Goal: Task Accomplishment & Management: Manage account settings

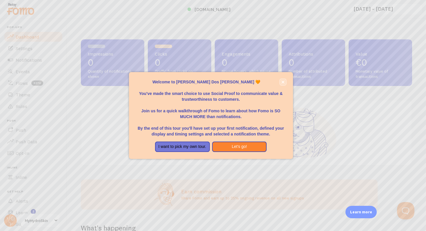
click at [283, 82] on icon "close," at bounding box center [282, 82] width 3 height 3
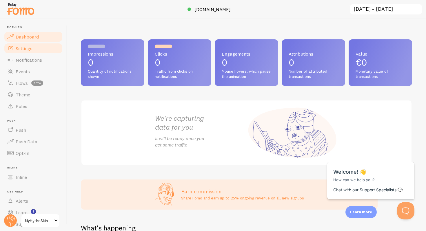
click at [22, 43] on link "Settings" at bounding box center [33, 49] width 60 height 12
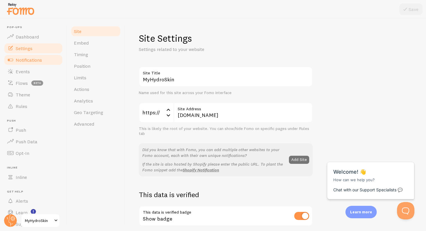
click at [24, 60] on span "Notifications" at bounding box center [29, 60] width 26 height 6
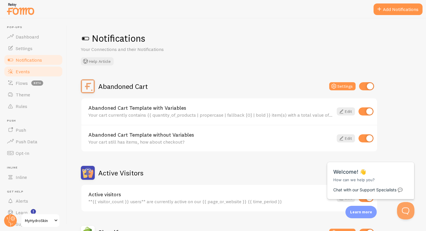
click at [33, 72] on link "Events" at bounding box center [33, 72] width 60 height 12
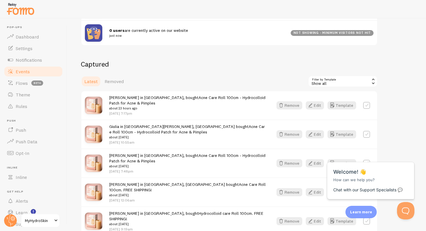
scroll to position [117, 0]
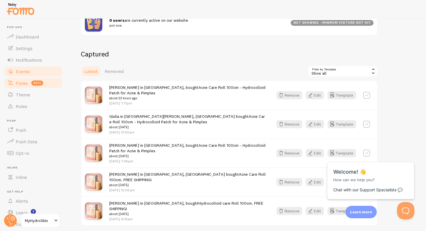
click at [26, 84] on span "Flows" at bounding box center [22, 83] width 12 height 6
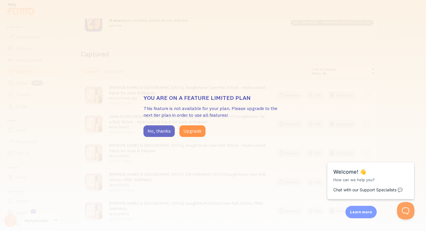
click at [160, 130] on button "No, thanks" at bounding box center [158, 132] width 31 height 12
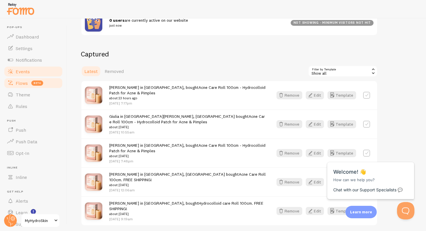
click at [22, 82] on span "Flows" at bounding box center [22, 83] width 12 height 6
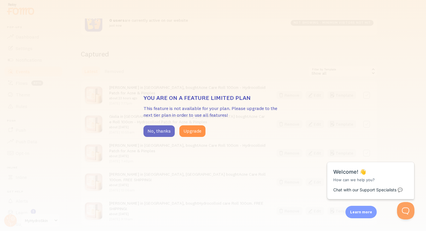
click at [154, 127] on button "No, thanks" at bounding box center [158, 132] width 31 height 12
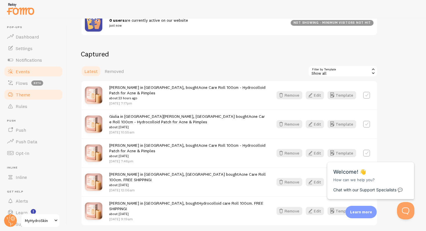
click at [15, 97] on link "Theme" at bounding box center [33, 95] width 60 height 12
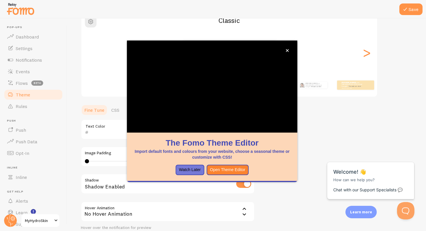
scroll to position [99, 0]
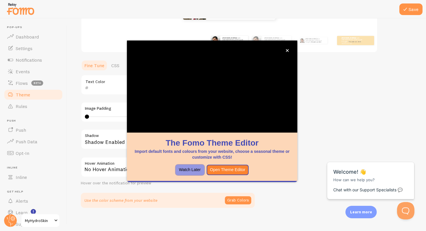
click at [195, 170] on button "Watch Later" at bounding box center [190, 170] width 29 height 10
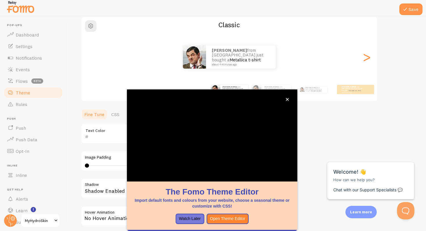
scroll to position [2, 0]
click at [192, 217] on button "Watch Later" at bounding box center [190, 219] width 29 height 10
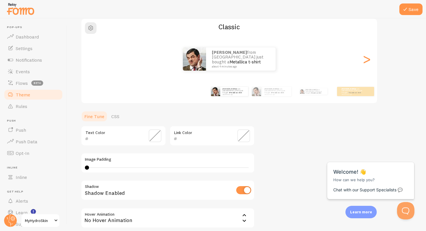
scroll to position [0, 0]
click at [367, 60] on div ">" at bounding box center [366, 59] width 7 height 42
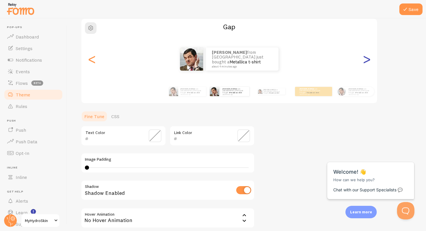
click at [367, 60] on div ">" at bounding box center [366, 59] width 7 height 42
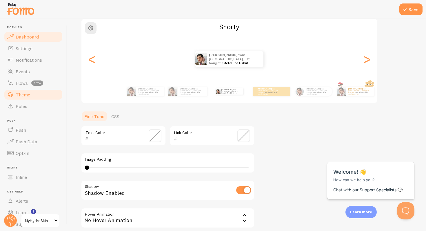
click at [33, 31] on link "Dashboard" at bounding box center [33, 37] width 60 height 12
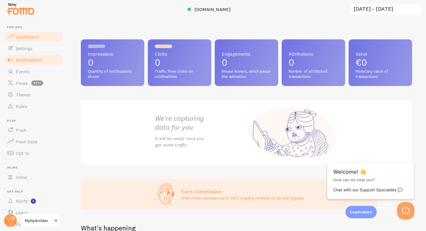
scroll to position [20, 0]
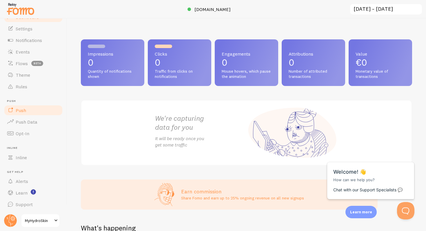
click at [35, 109] on link "Push" at bounding box center [33, 111] width 60 height 12
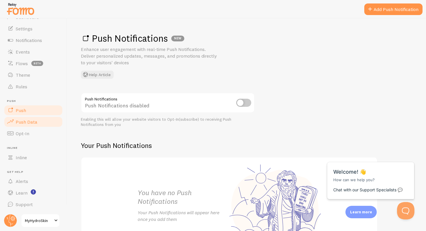
click at [36, 122] on span "Push Data" at bounding box center [27, 122] width 22 height 6
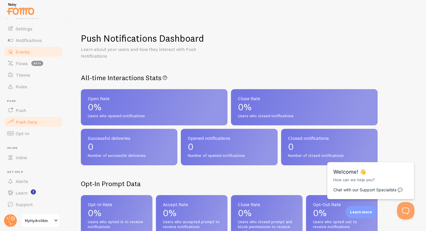
click at [16, 50] on span "Events" at bounding box center [23, 52] width 14 height 6
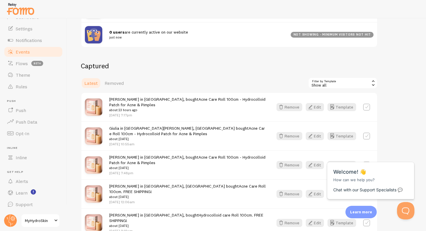
scroll to position [126, 0]
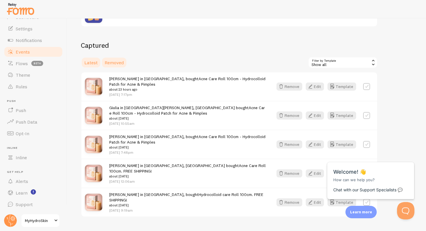
click at [114, 64] on span "Removed" at bounding box center [114, 63] width 19 height 6
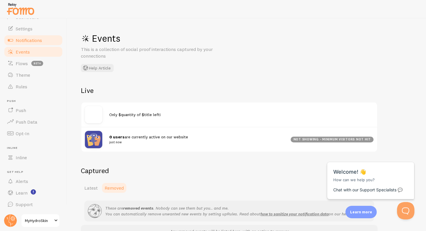
click at [38, 40] on span "Notifications" at bounding box center [29, 40] width 26 height 6
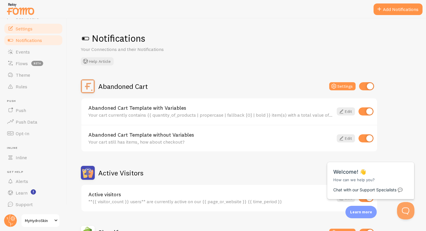
click at [27, 28] on span "Settings" at bounding box center [24, 29] width 17 height 6
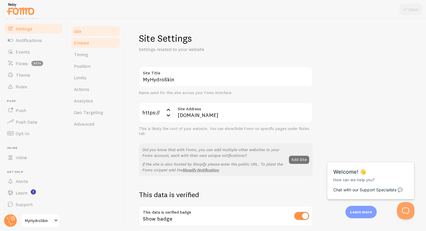
click at [79, 43] on span "Embed" at bounding box center [81, 43] width 15 height 6
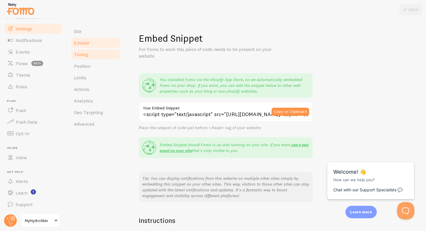
click at [90, 55] on link "Timing" at bounding box center [95, 55] width 51 height 12
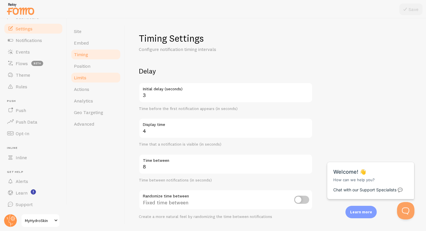
click at [94, 72] on link "Limits" at bounding box center [95, 78] width 51 height 12
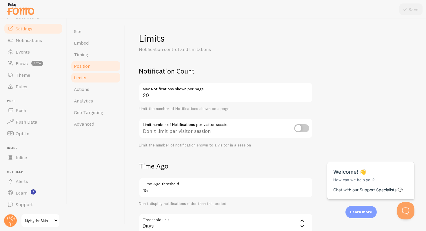
click at [94, 68] on link "Position" at bounding box center [95, 66] width 51 height 12
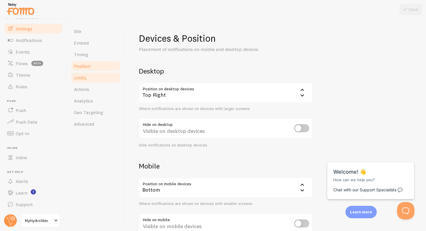
click at [96, 81] on link "Limits" at bounding box center [95, 78] width 51 height 12
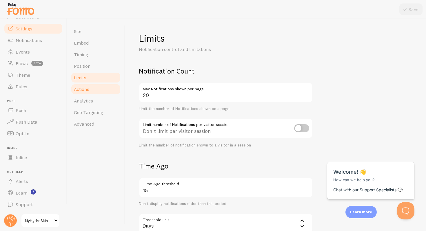
click at [97, 92] on link "Actions" at bounding box center [95, 89] width 51 height 12
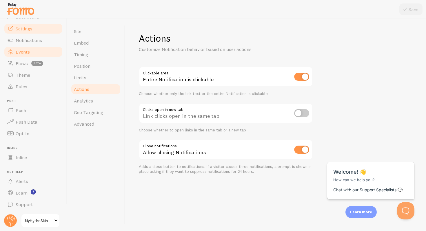
click at [40, 46] on link "Events" at bounding box center [33, 52] width 60 height 12
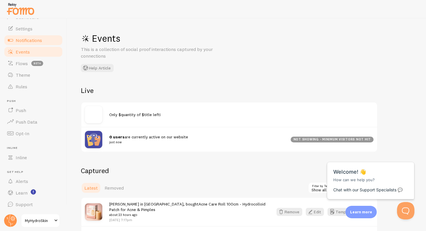
click at [38, 43] on span "Notifications" at bounding box center [29, 40] width 26 height 6
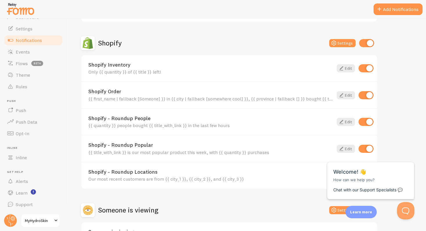
scroll to position [236, 0]
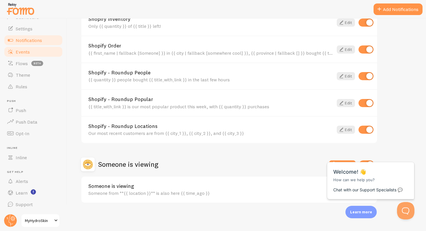
click at [30, 55] on link "Events" at bounding box center [33, 52] width 60 height 12
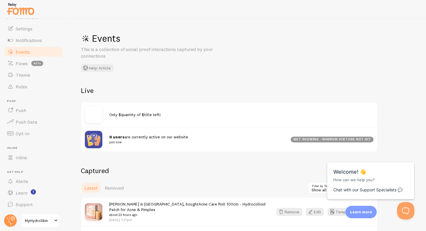
scroll to position [40, 0]
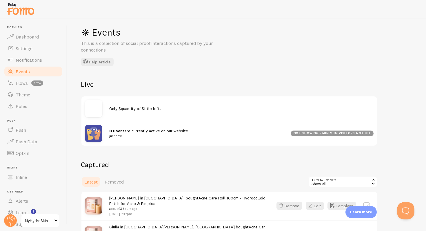
scroll to position [8, 0]
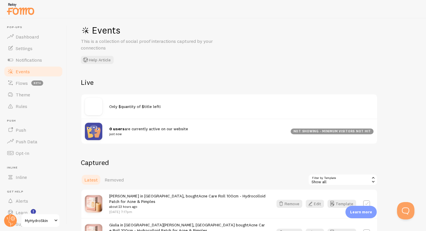
click at [131, 124] on div "0 users are currently active on our website just now not showing - minimum visi…" at bounding box center [229, 131] width 296 height 25
click at [37, 93] on link "Theme" at bounding box center [33, 95] width 60 height 12
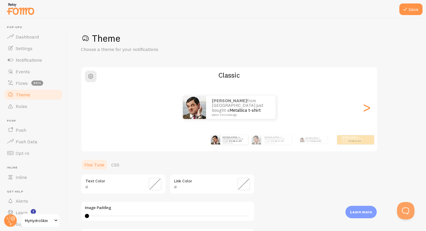
scroll to position [45, 0]
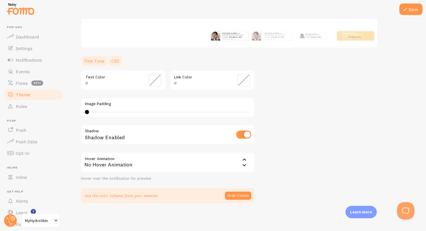
click at [113, 61] on link "CSS" at bounding box center [115, 61] width 15 height 12
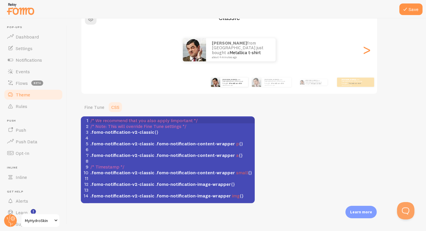
scroll to position [58, 0]
click at [99, 110] on link "Fine Tune" at bounding box center [94, 107] width 27 height 12
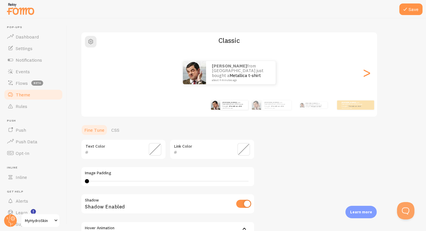
scroll to position [36, 0]
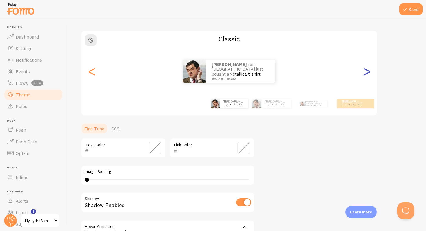
click at [370, 73] on div ">" at bounding box center [366, 71] width 7 height 42
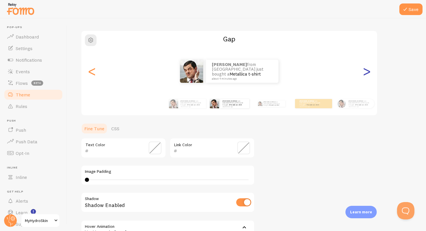
click at [369, 72] on div ">" at bounding box center [366, 71] width 7 height 42
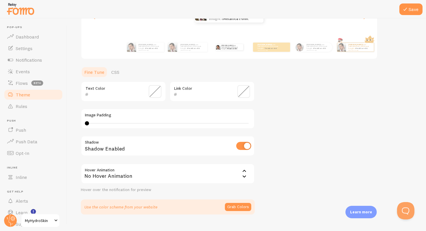
scroll to position [104, 0]
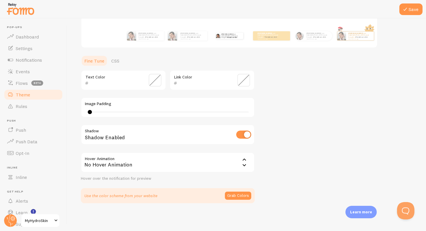
type input "0"
drag, startPoint x: 87, startPoint y: 113, endPoint x: 81, endPoint y: 113, distance: 5.8
click at [81, 113] on div "Image Padding 0" at bounding box center [168, 107] width 174 height 20
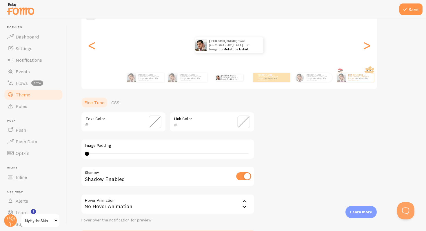
click at [152, 124] on span at bounding box center [155, 122] width 13 height 13
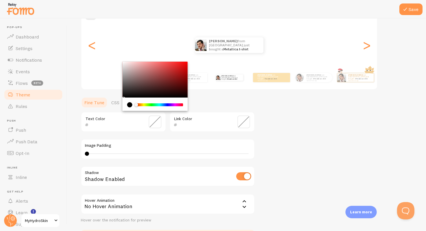
click at [201, 132] on div "Text Color Link Color Image Padding 0 Shadow Shadow Enabled Hover Animation non…" at bounding box center [168, 167] width 174 height 111
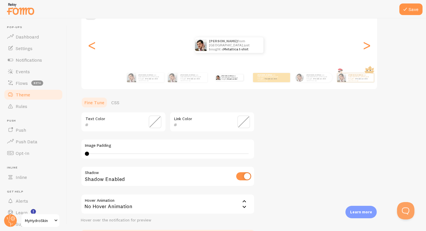
click at [240, 119] on span at bounding box center [243, 122] width 13 height 13
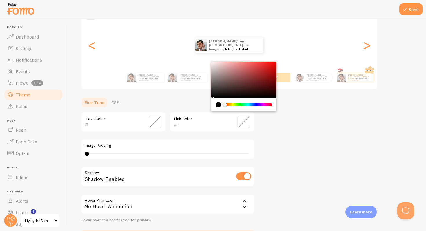
click at [218, 131] on div "Link Color" at bounding box center [212, 122] width 85 height 20
click at [175, 98] on ul "Fine Tune CSS" at bounding box center [168, 103] width 174 height 12
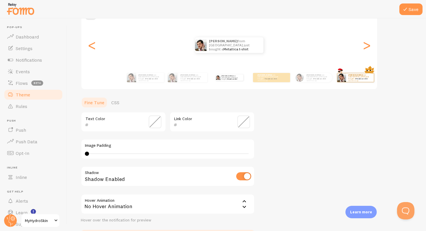
click at [350, 83] on div "Pedro from Norway just bought a Metallica t-shirt about 4 minutes ago" at bounding box center [355, 78] width 37 height 16
click at [357, 78] on link "Metallica t-shirt" at bounding box center [361, 79] width 12 height 2
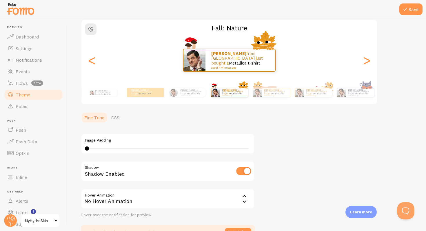
scroll to position [42, 0]
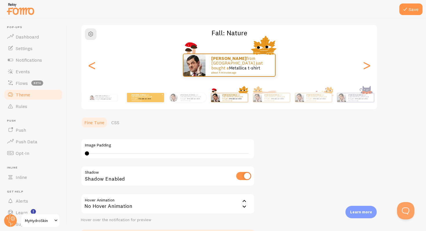
click at [137, 100] on small "about 4 minutes ago" at bounding box center [143, 100] width 23 height 1
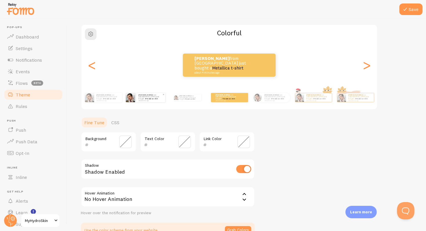
click at [131, 100] on img at bounding box center [130, 97] width 9 height 9
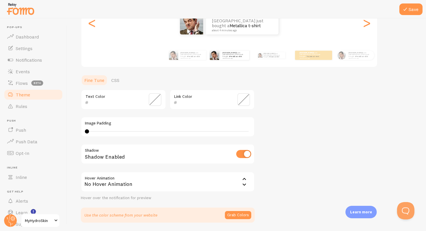
scroll to position [104, 0]
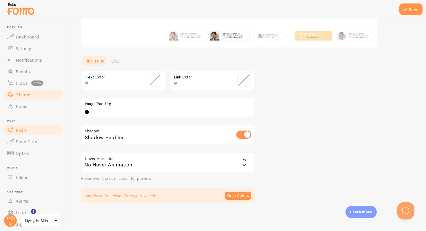
click at [23, 128] on span "Push" at bounding box center [21, 130] width 10 height 6
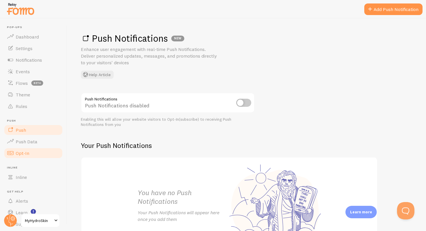
click at [41, 148] on link "Opt-In" at bounding box center [33, 154] width 60 height 12
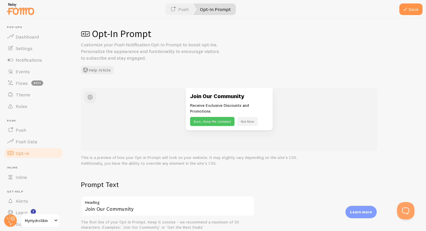
scroll to position [3, 0]
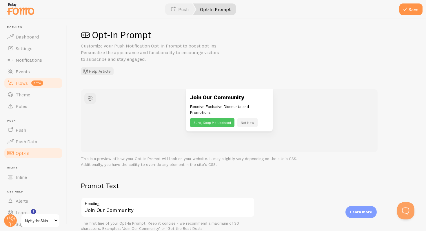
click at [22, 87] on link "Flows beta" at bounding box center [33, 83] width 60 height 12
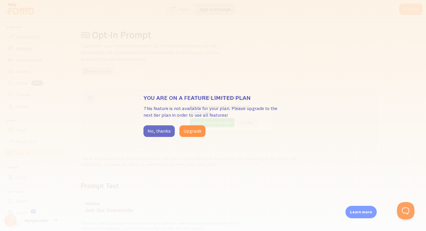
click at [168, 132] on button "No, thanks" at bounding box center [158, 132] width 31 height 12
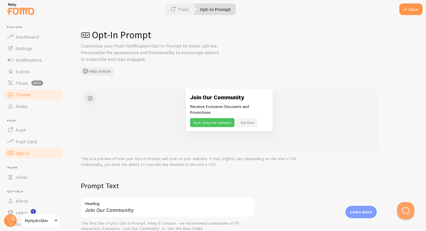
click at [38, 96] on link "Theme" at bounding box center [33, 95] width 60 height 12
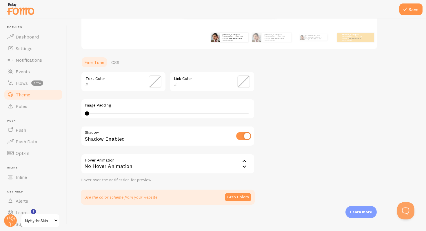
scroll to position [104, 0]
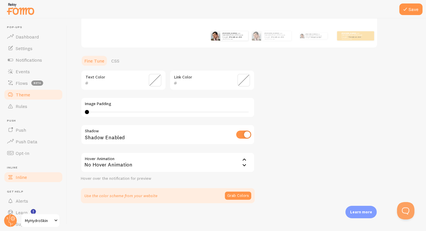
click at [28, 174] on link "Inline" at bounding box center [33, 178] width 60 height 12
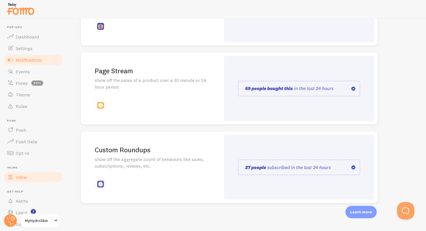
click at [24, 62] on span "Notifications" at bounding box center [29, 60] width 26 height 6
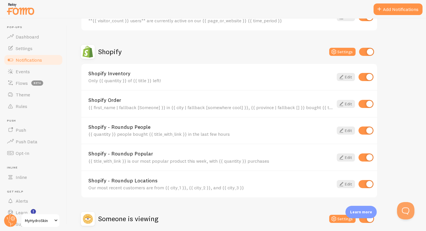
scroll to position [236, 0]
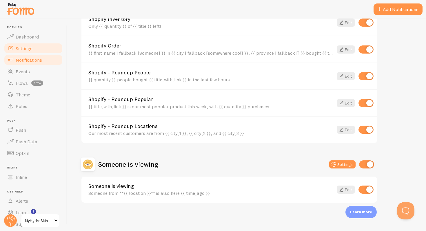
click at [51, 51] on link "Settings" at bounding box center [33, 49] width 60 height 12
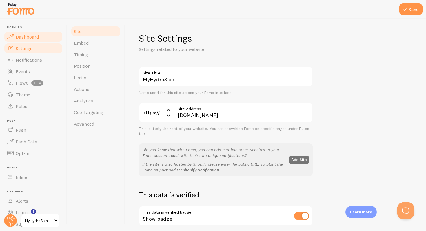
click at [38, 36] on link "Dashboard" at bounding box center [33, 37] width 60 height 12
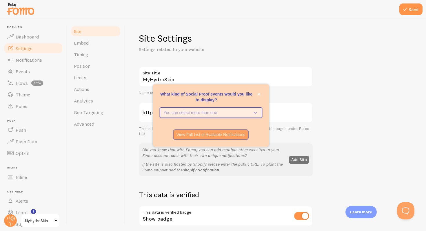
click at [252, 112] on icon "What kind of Social Proof events would you like to display?" at bounding box center [254, 113] width 8 height 6
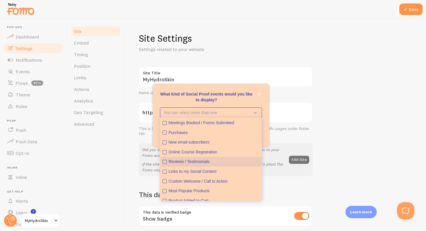
click at [213, 165] on button "Reviews / Testimonials" at bounding box center [211, 162] width 101 height 10
click at [212, 165] on div "Reviews / Testimonials" at bounding box center [214, 162] width 91 height 6
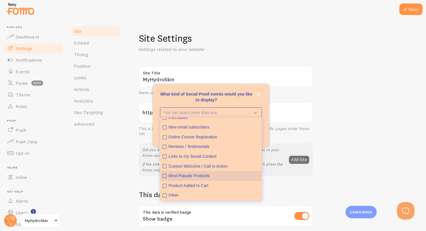
click at [204, 175] on div "Most Popular Products" at bounding box center [214, 176] width 91 height 6
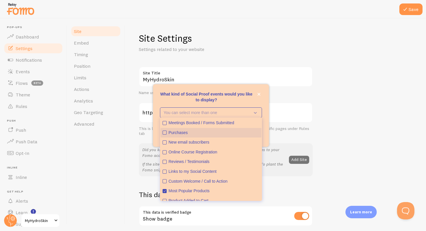
click at [186, 135] on div "Purchases" at bounding box center [214, 133] width 91 height 6
click at [258, 97] on button "close," at bounding box center [259, 94] width 6 height 6
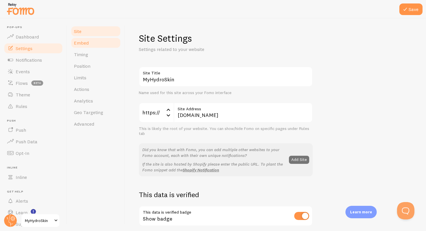
click at [93, 43] on link "Embed" at bounding box center [95, 43] width 51 height 12
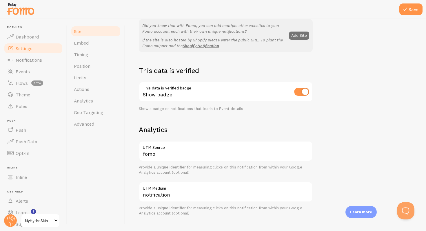
scroll to position [129, 0]
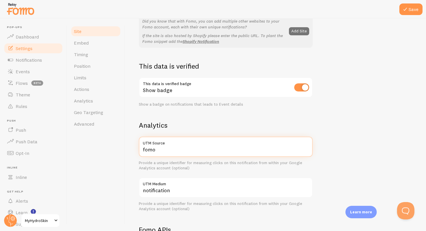
click at [180, 147] on input "fomo" at bounding box center [226, 147] width 174 height 20
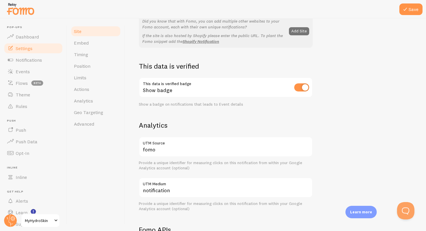
click at [181, 122] on h2 "Analytics" at bounding box center [226, 125] width 174 height 9
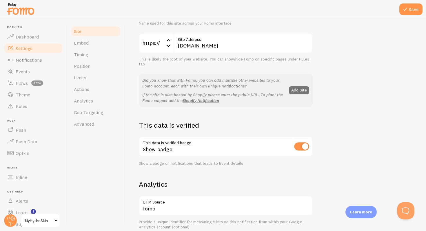
scroll to position [58, 0]
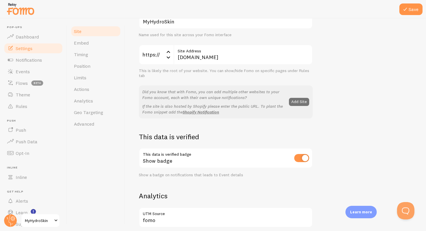
click at [297, 157] on input "checkbox" at bounding box center [301, 158] width 15 height 8
checkbox input "false"
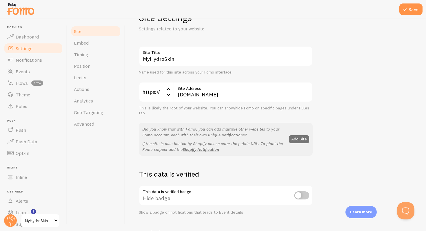
scroll to position [0, 0]
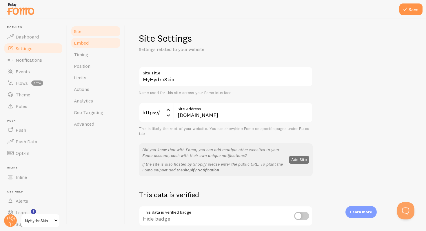
click at [100, 45] on link "Embed" at bounding box center [95, 43] width 51 height 12
click at [94, 46] on link "Embed" at bounding box center [95, 43] width 51 height 12
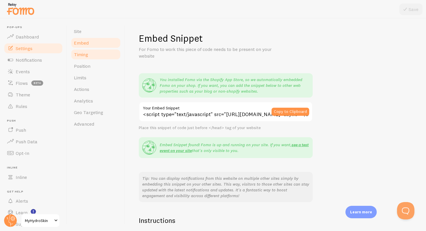
click at [92, 56] on link "Timing" at bounding box center [95, 55] width 51 height 12
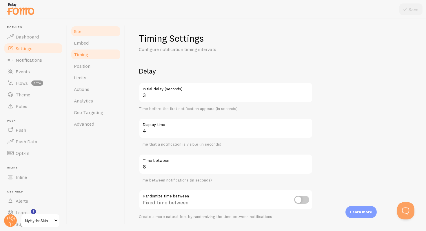
click at [91, 35] on link "Site" at bounding box center [95, 32] width 51 height 12
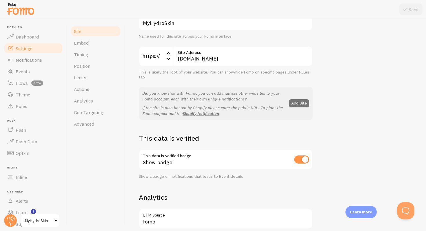
scroll to position [73, 0]
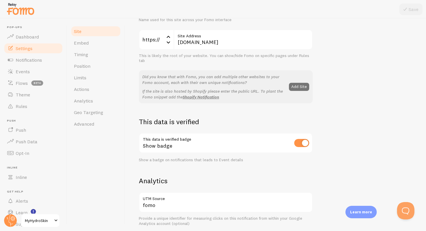
click at [308, 144] on input "checkbox" at bounding box center [301, 143] width 15 height 8
checkbox input "false"
click at [405, 16] on div at bounding box center [213, 9] width 426 height 19
click at [410, 9] on button "Save" at bounding box center [410, 9] width 23 height 12
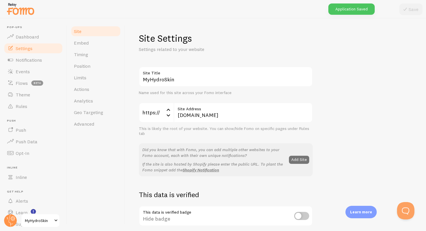
scroll to position [18, 0]
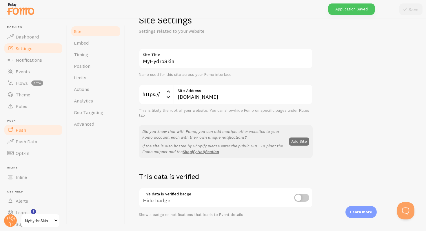
click at [29, 130] on link "Push" at bounding box center [33, 130] width 60 height 12
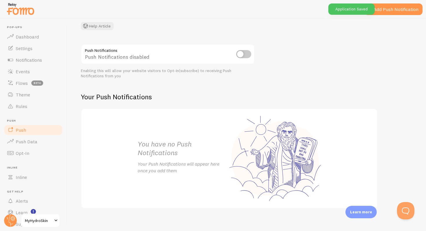
scroll to position [54, 0]
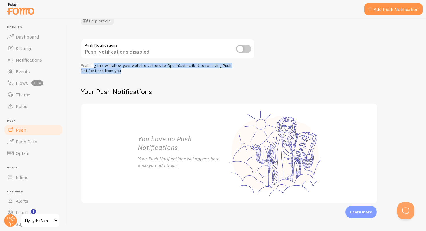
drag, startPoint x: 93, startPoint y: 66, endPoint x: 136, endPoint y: 69, distance: 43.0
click at [136, 69] on div "Enabling this will allow your website visitors to Opt-In(subscribe) to receivin…" at bounding box center [168, 68] width 174 height 10
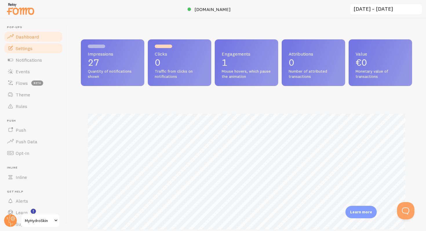
click at [36, 44] on link "Settings" at bounding box center [33, 49] width 60 height 12
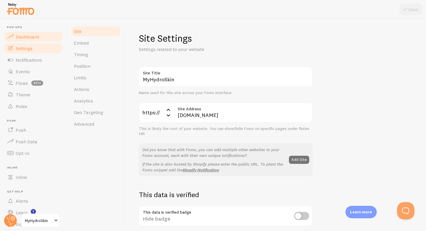
click at [34, 39] on span "Dashboard" at bounding box center [27, 37] width 23 height 6
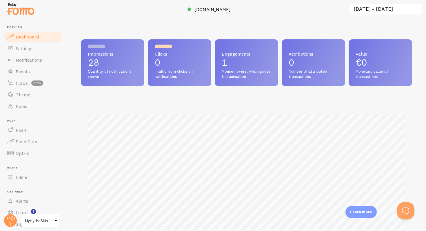
scroll to position [152, 331]
click at [164, 52] on span "Clicks" at bounding box center [180, 54] width 50 height 5
click at [36, 60] on span "Notifications" at bounding box center [29, 60] width 26 height 6
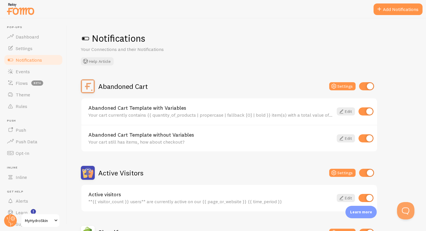
click at [97, 112] on div "Your cart currently contains {{ quantity_of_products | propercase | fallback [0…" at bounding box center [210, 114] width 245 height 5
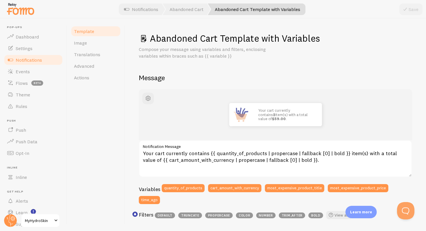
click at [86, 97] on div "Template Image Translations Advanced Actions" at bounding box center [96, 125] width 58 height 213
click at [33, 63] on link "Notifications" at bounding box center [33, 60] width 60 height 12
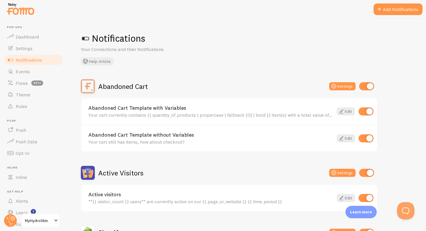
click at [168, 137] on link "Abandoned Cart Template without Variables" at bounding box center [210, 134] width 245 height 5
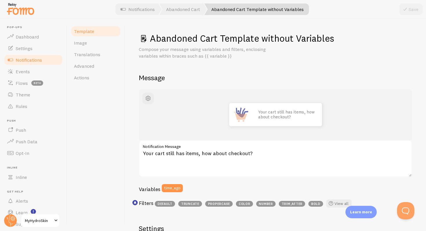
click at [27, 63] on link "Notifications" at bounding box center [33, 60] width 60 height 12
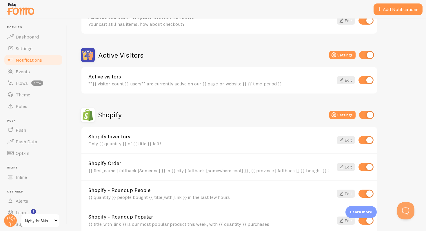
scroll to position [120, 0]
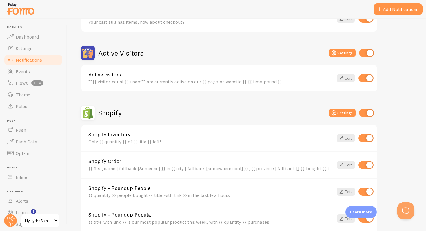
click at [141, 146] on div "Shopify Inventory Only {{ quantity }} of {{ title }} left! Edit" at bounding box center [229, 138] width 296 height 26
click at [144, 139] on div "Only {{ quantity }} of {{ title }} left!" at bounding box center [210, 141] width 245 height 5
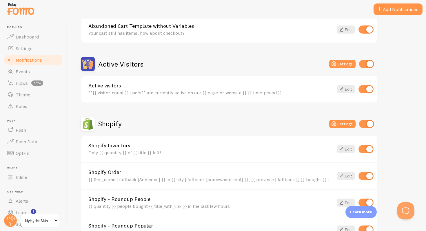
scroll to position [130, 0]
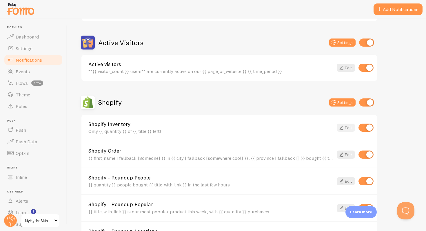
click at [349, 127] on link "Edit" at bounding box center [346, 128] width 18 height 8
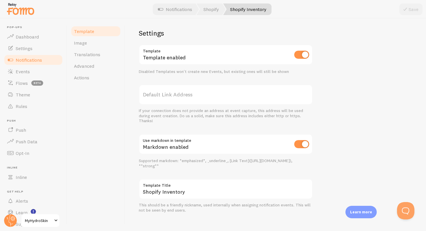
scroll to position [188, 0]
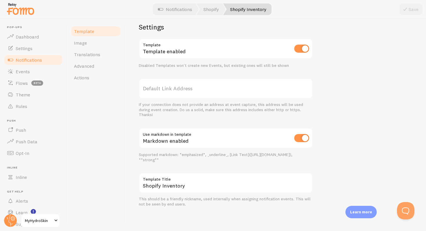
click at [203, 174] on label "Template Title" at bounding box center [226, 178] width 174 height 10
click at [203, 174] on input "Shopify Inventory" at bounding box center [226, 183] width 174 height 20
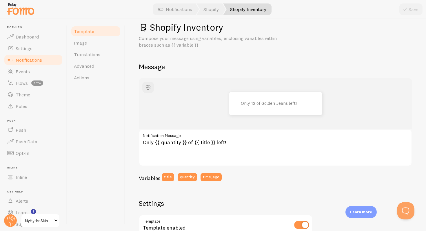
scroll to position [0, 0]
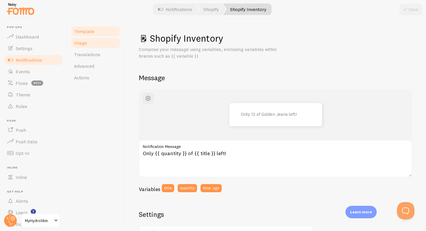
click at [95, 46] on link "Image" at bounding box center [95, 43] width 51 height 12
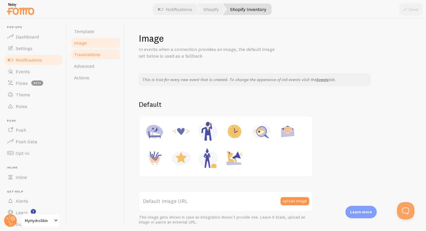
click at [98, 57] on span "Translations" at bounding box center [87, 55] width 26 height 6
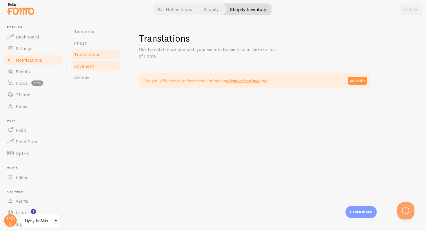
click at [94, 64] on link "Advanced" at bounding box center [95, 66] width 51 height 12
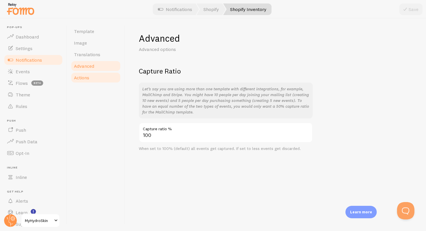
click at [92, 73] on link "Actions" at bounding box center [95, 78] width 51 height 12
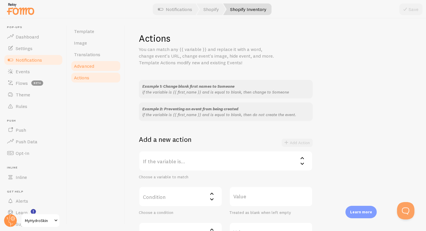
click at [92, 69] on link "Advanced" at bounding box center [95, 66] width 51 height 12
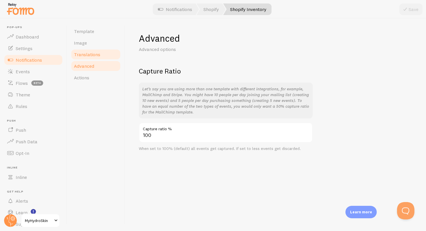
click at [95, 56] on span "Translations" at bounding box center [87, 55] width 26 height 6
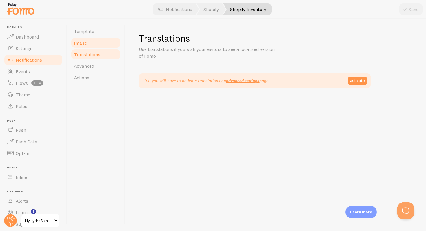
click at [104, 46] on link "Image" at bounding box center [95, 43] width 51 height 12
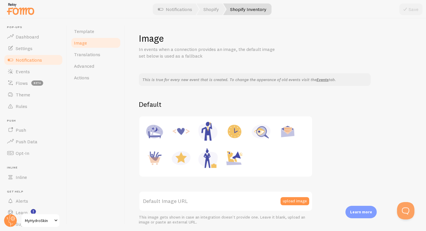
click at [232, 158] on img at bounding box center [234, 158] width 22 height 22
type input "[URL][DOMAIN_NAME]"
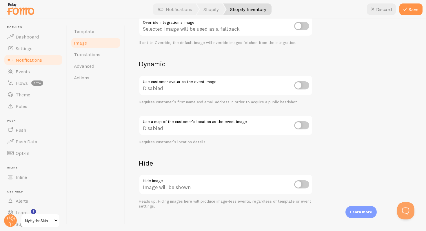
scroll to position [226, 0]
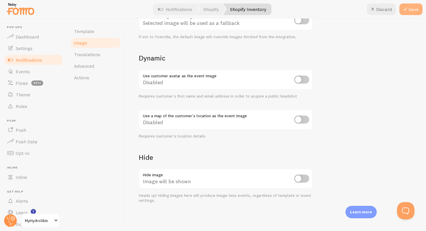
click at [408, 10] on icon at bounding box center [405, 9] width 7 height 7
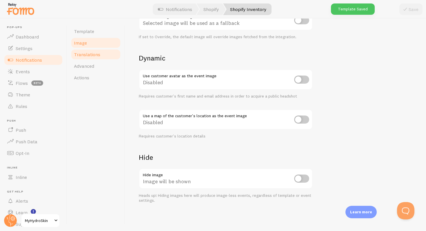
click at [103, 54] on link "Translations" at bounding box center [95, 55] width 51 height 12
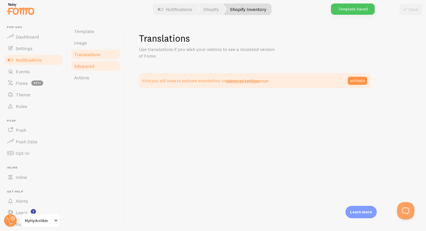
click at [94, 65] on span "Advanced" at bounding box center [84, 66] width 20 height 6
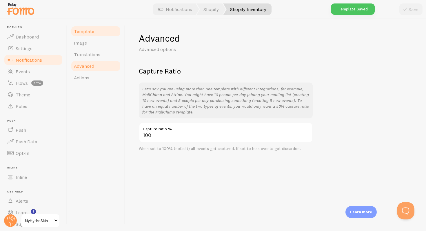
click at [97, 29] on link "Template" at bounding box center [95, 32] width 51 height 12
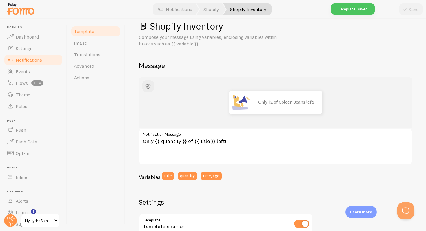
scroll to position [12, 0]
click at [285, 103] on p "Only 12 of Golden Jeans left!" at bounding box center [287, 102] width 58 height 5
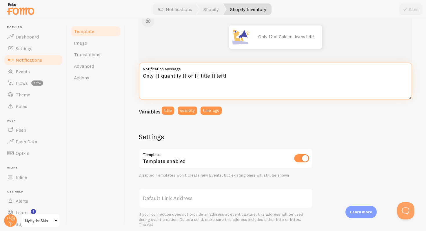
click at [150, 79] on textarea "Only {{ quantity }} of {{ title }} left!" at bounding box center [275, 81] width 273 height 37
click at [167, 75] on textarea "Only {{ quantity }} of {{ title }} left!" at bounding box center [275, 81] width 273 height 37
click at [178, 76] on textarea "Only {{ quantity }} of {{ title }} left!" at bounding box center [275, 81] width 273 height 37
click at [179, 75] on textarea "Only {{ quantity }} of {{ title }} left!" at bounding box center [275, 81] width 273 height 37
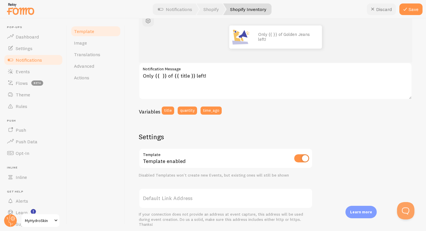
click at [372, 10] on icon at bounding box center [372, 9] width 7 height 7
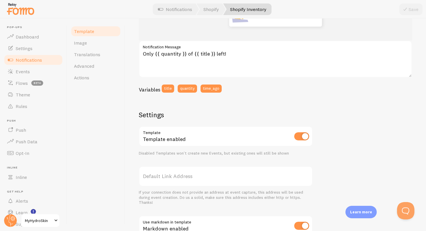
scroll to position [121, 0]
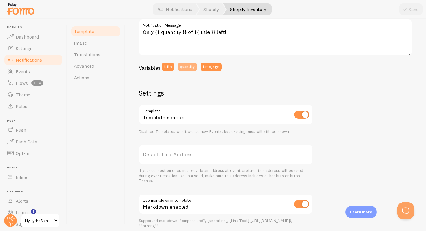
click at [187, 67] on button "quantity" at bounding box center [187, 67] width 19 height 8
click at [390, 10] on button "Discard" at bounding box center [381, 9] width 29 height 12
type textarea "Only {{ quantity }} of {{ title }} left!"
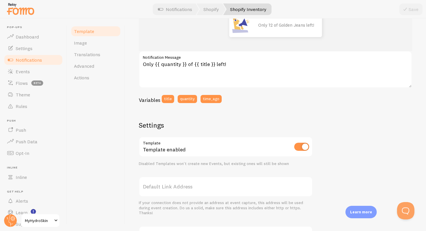
scroll to position [0, 0]
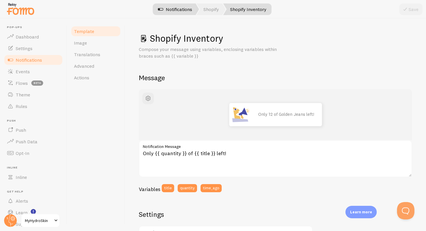
click at [186, 9] on link "Notifications" at bounding box center [175, 9] width 48 height 12
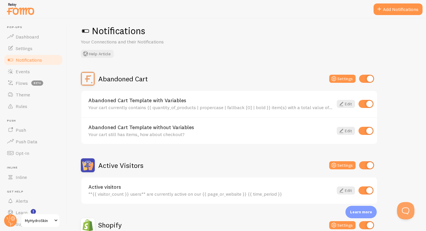
scroll to position [100, 0]
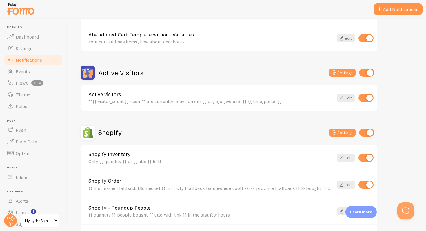
click at [367, 100] on input "checkbox" at bounding box center [366, 98] width 15 height 8
checkbox input "false"
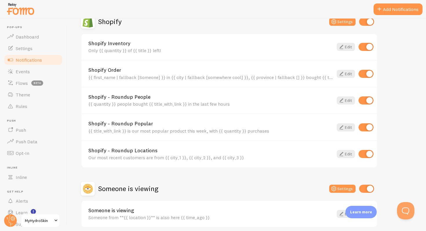
scroll to position [212, 0]
click at [346, 45] on link "Edit" at bounding box center [346, 46] width 18 height 8
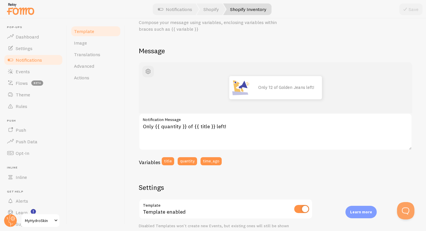
scroll to position [26, 0]
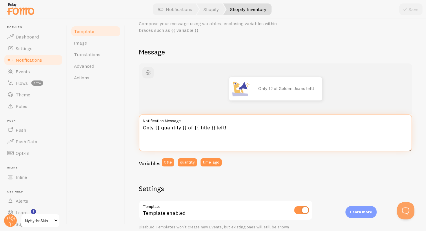
click at [172, 132] on textarea "Only {{ quantity }} of {{ title }} left!" at bounding box center [275, 132] width 273 height 37
click at [180, 127] on textarea "Only {{ quantity }} of {{ title }} left!" at bounding box center [275, 132] width 273 height 37
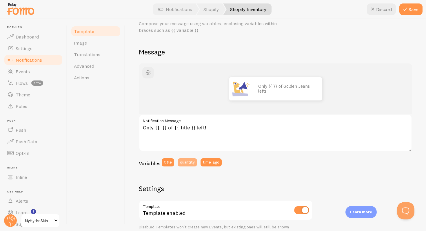
click at [186, 161] on button "quantity" at bounding box center [187, 163] width 19 height 8
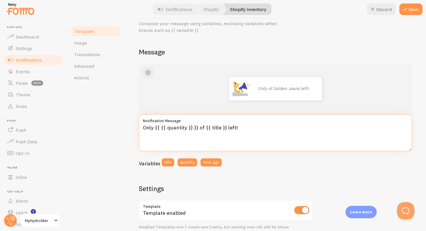
click at [163, 129] on textarea "Only {{ {{ quantity }} }} of {{ title }} left!" at bounding box center [275, 132] width 273 height 37
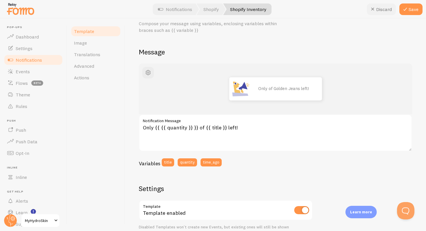
click at [379, 6] on button "Discard" at bounding box center [381, 9] width 29 height 12
type textarea "Only {{ quantity }} of {{ title }} left!"
click at [151, 73] on span "button" at bounding box center [148, 72] width 7 height 7
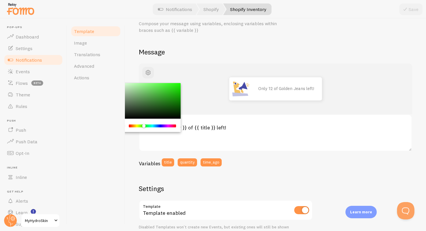
drag, startPoint x: 131, startPoint y: 127, endPoint x: 144, endPoint y: 126, distance: 13.1
click at [144, 126] on div "Chrome color picker" at bounding box center [145, 127] width 3 height 4
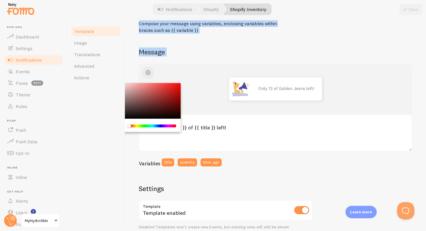
drag, startPoint x: 144, startPoint y: 126, endPoint x: 108, endPoint y: 118, distance: 37.1
click at [108, 118] on div "Template Image Translations Advanced Actions Shopify Inventory Compose your mes…" at bounding box center [246, 125] width 359 height 213
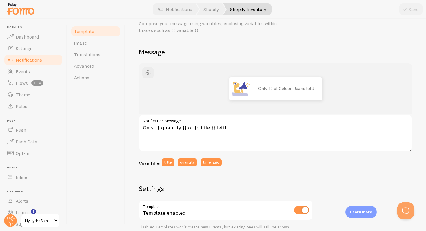
click at [199, 69] on div "Only 12 of Golden Jeans left!" at bounding box center [275, 88] width 273 height 51
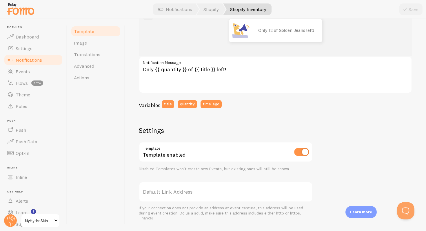
scroll to position [66, 0]
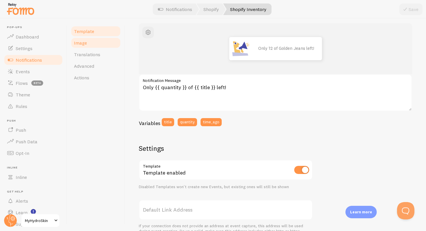
click at [95, 47] on link "Image" at bounding box center [95, 43] width 51 height 12
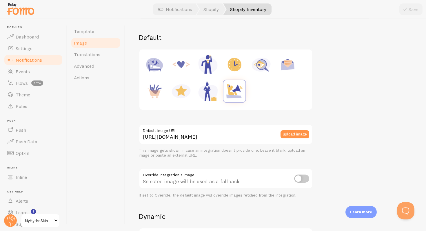
scroll to position [67, 0]
click at [103, 57] on link "Translations" at bounding box center [95, 55] width 51 height 12
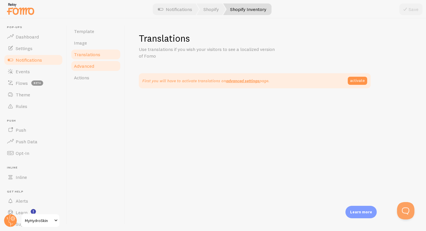
click at [104, 66] on link "Advanced" at bounding box center [95, 66] width 51 height 12
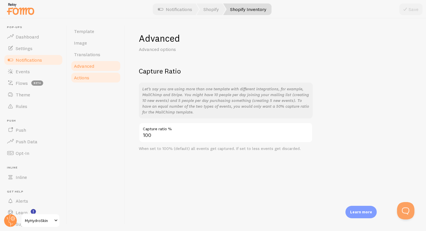
click at [99, 80] on link "Actions" at bounding box center [95, 78] width 51 height 12
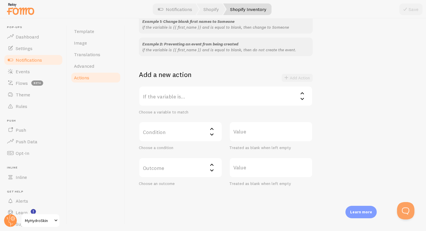
scroll to position [70, 0]
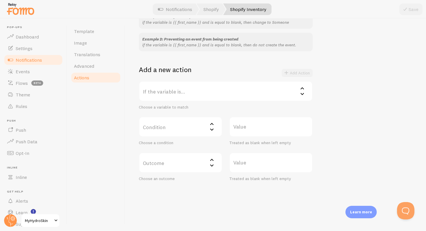
click at [148, 94] on label "If the variable is..." at bounding box center [226, 91] width 174 height 20
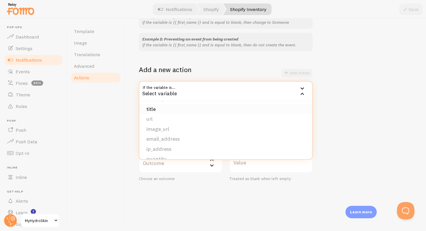
scroll to position [49, 0]
click at [118, 117] on div "Template Image Translations Advanced Actions" at bounding box center [96, 125] width 58 height 213
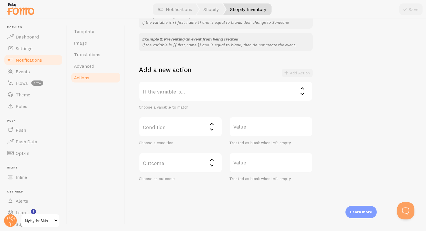
click at [158, 121] on label "Condition" at bounding box center [180, 127] width 83 height 20
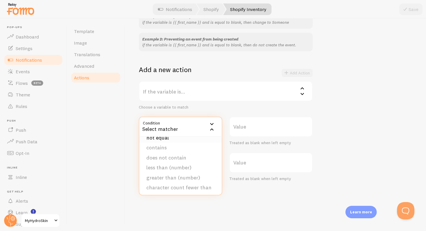
scroll to position [17, 0]
click at [123, 149] on div "Template Image Translations Advanced Actions" at bounding box center [96, 125] width 58 height 213
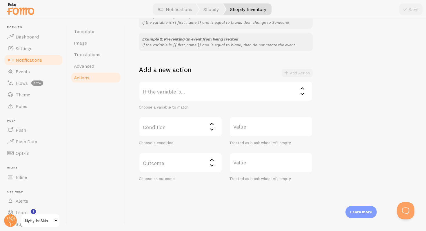
click at [237, 124] on label "Value" at bounding box center [270, 127] width 83 height 20
click at [237, 124] on input "Value" at bounding box center [270, 127] width 83 height 20
click at [95, 59] on link "Translations" at bounding box center [95, 55] width 51 height 12
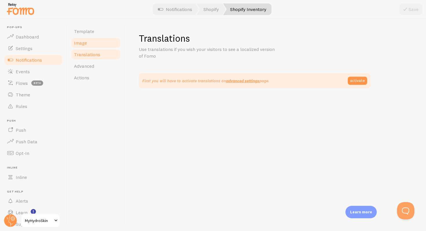
click at [92, 41] on link "Image" at bounding box center [95, 43] width 51 height 12
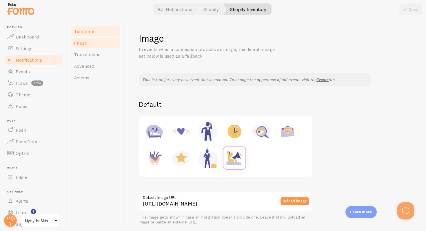
click at [96, 36] on link "Template" at bounding box center [95, 32] width 51 height 12
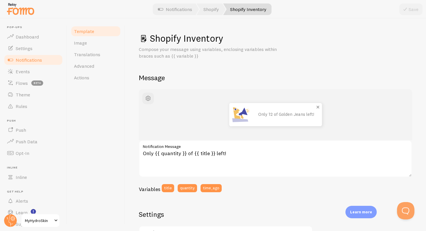
click at [268, 112] on div "Only 12 of Golden Jeans left!" at bounding box center [287, 114] width 70 height 23
click at [272, 114] on p "Only 12 of Golden Jeans left!" at bounding box center [287, 114] width 58 height 5
click at [213, 122] on div "Only 12 of Golden Jeans left!" at bounding box center [276, 114] width 246 height 23
click at [155, 102] on div "Only 12 of Golden Jeans left!" at bounding box center [275, 114] width 273 height 51
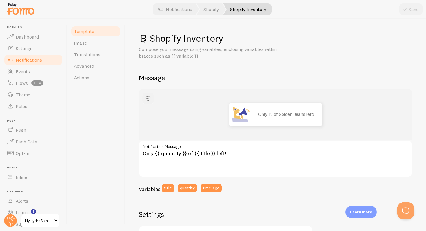
click at [151, 101] on span "button" at bounding box center [148, 98] width 7 height 7
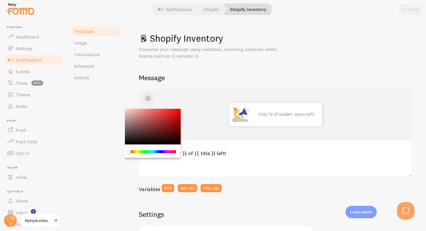
click at [204, 137] on div "Only 12 of Golden Jeans left!" at bounding box center [275, 114] width 273 height 51
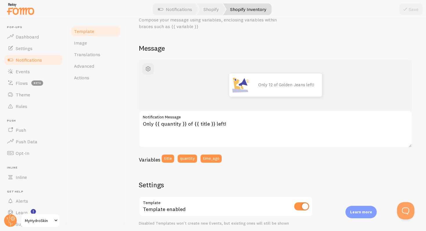
scroll to position [70, 0]
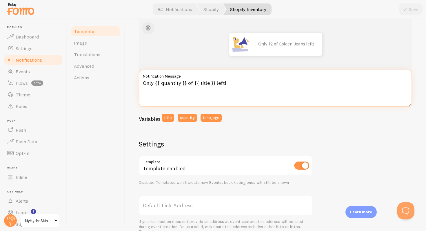
drag, startPoint x: 185, startPoint y: 83, endPoint x: 155, endPoint y: 81, distance: 29.9
click at [155, 81] on textarea "Only {{ quantity }} of {{ title }} left!" at bounding box center [275, 88] width 273 height 37
type textarea "Only 2 {{ title }} left!"
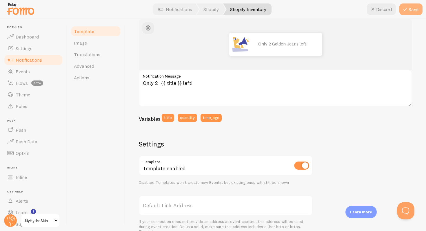
click at [405, 13] on button "Save" at bounding box center [410, 9] width 23 height 12
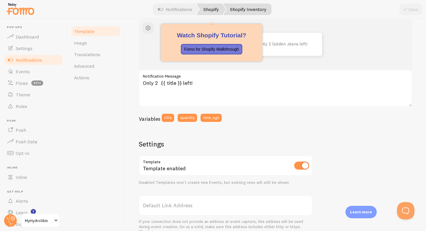
click at [210, 11] on link "Shopify" at bounding box center [211, 9] width 29 height 12
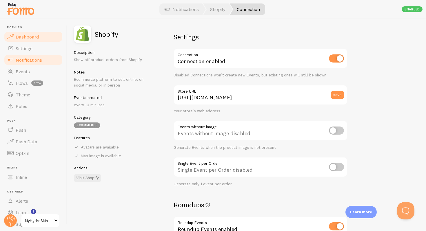
click at [38, 41] on link "Dashboard" at bounding box center [33, 37] width 60 height 12
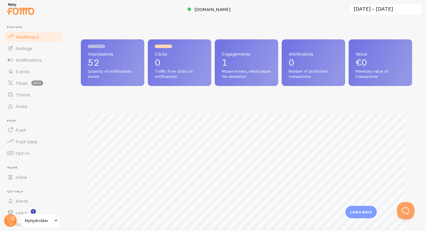
scroll to position [152, 331]
click at [26, 50] on span "Settings" at bounding box center [24, 49] width 17 height 6
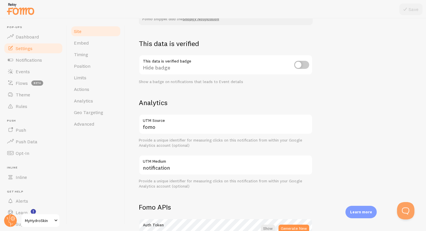
scroll to position [152, 0]
drag, startPoint x: 151, startPoint y: 79, endPoint x: 226, endPoint y: 83, distance: 75.2
click at [226, 83] on div "Show a badge on notifications that leads to Event details" at bounding box center [226, 81] width 174 height 5
click at [233, 82] on div "Show a badge on notifications that leads to Event details" at bounding box center [226, 81] width 174 height 5
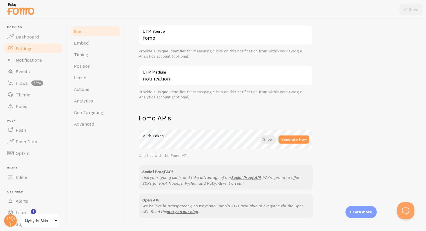
scroll to position [255, 0]
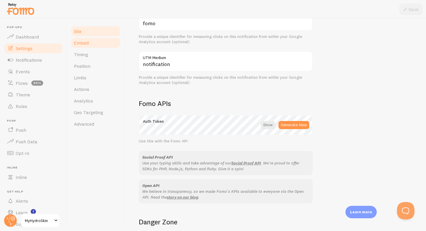
click at [99, 48] on link "Embed" at bounding box center [95, 43] width 51 height 12
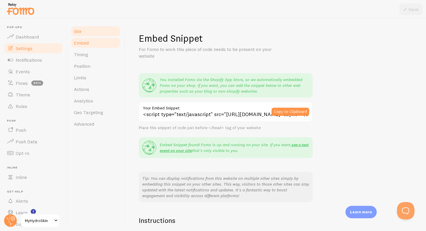
click at [95, 34] on link "Site" at bounding box center [95, 32] width 51 height 12
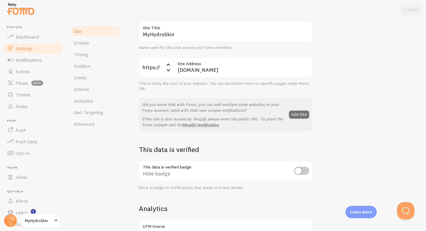
scroll to position [86, 0]
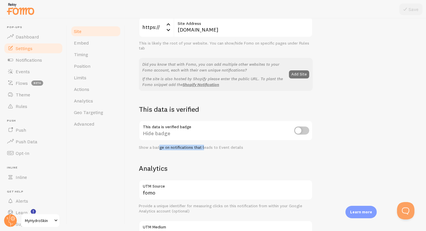
drag, startPoint x: 160, startPoint y: 150, endPoint x: 204, endPoint y: 149, distance: 44.4
click at [204, 150] on div "Show a badge on notifications that leads to Event details" at bounding box center [226, 147] width 174 height 5
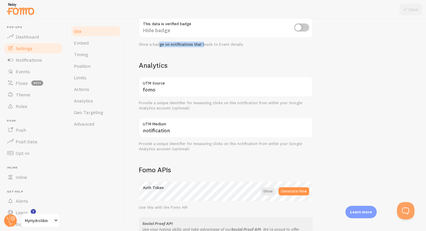
scroll to position [229, 0]
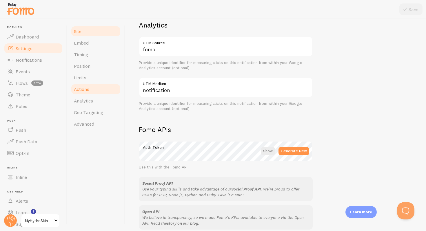
click at [104, 85] on link "Actions" at bounding box center [95, 89] width 51 height 12
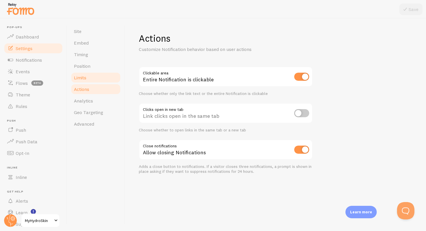
click at [107, 75] on link "Limits" at bounding box center [95, 78] width 51 height 12
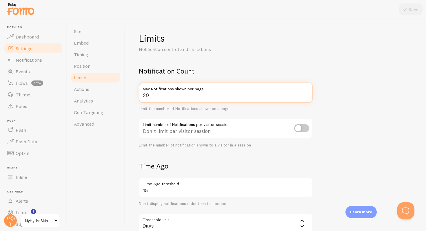
click at [162, 96] on input "20" at bounding box center [226, 93] width 174 height 20
type input "2"
type input "5"
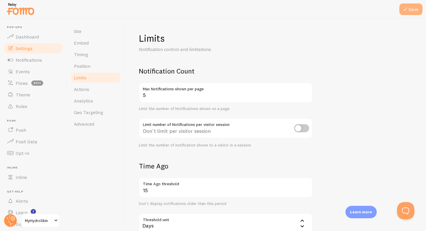
click at [409, 7] on button "Save" at bounding box center [410, 9] width 23 height 12
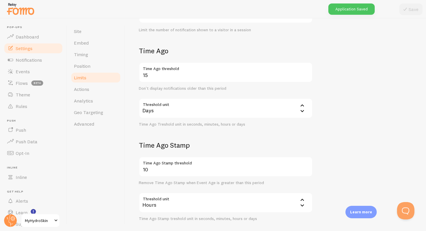
scroll to position [120, 0]
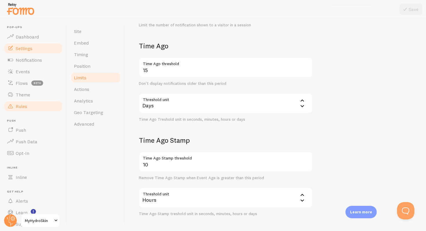
click at [35, 101] on link "Rules" at bounding box center [33, 107] width 60 height 12
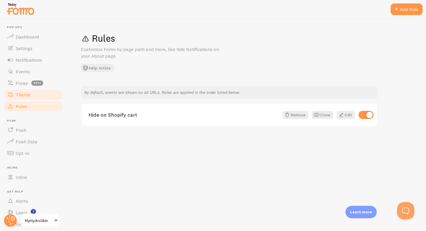
click at [32, 97] on link "Theme" at bounding box center [33, 95] width 60 height 12
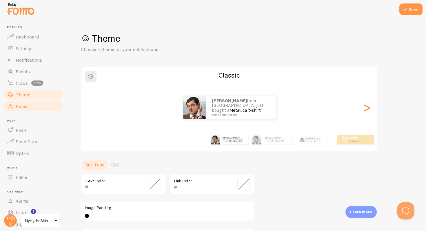
click at [32, 108] on link "Rules" at bounding box center [33, 107] width 60 height 12
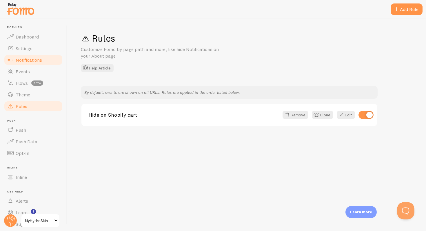
click at [43, 63] on link "Notifications" at bounding box center [33, 60] width 60 height 12
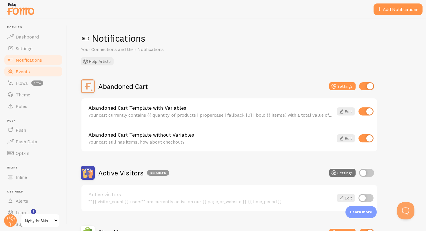
click at [38, 70] on link "Events" at bounding box center [33, 72] width 60 height 12
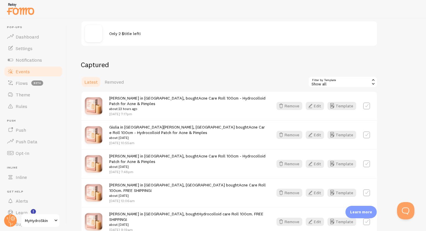
scroll to position [107, 0]
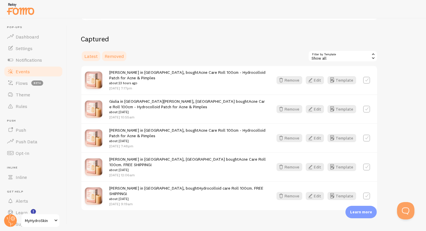
click at [106, 60] on link "Removed" at bounding box center [114, 56] width 26 height 12
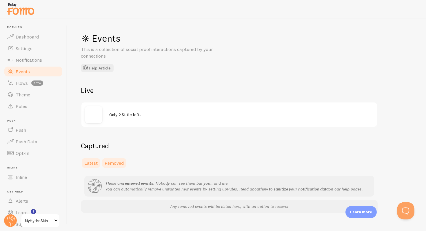
click at [92, 163] on span "Latest" at bounding box center [90, 163] width 13 height 6
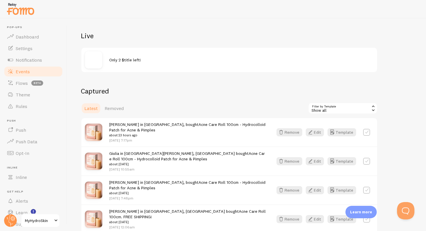
scroll to position [106, 0]
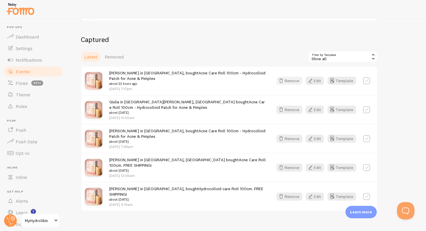
click at [291, 81] on button "Remove" at bounding box center [290, 81] width 26 height 8
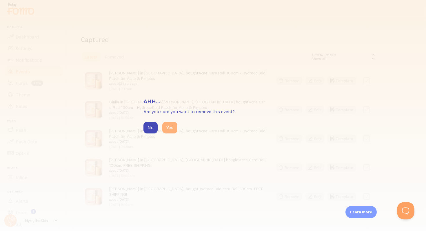
click at [173, 128] on button "Yes" at bounding box center [169, 128] width 15 height 12
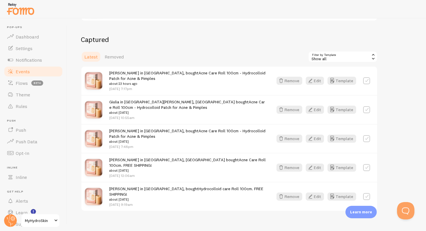
scroll to position [78, 0]
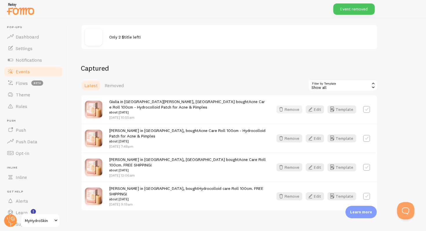
click at [289, 107] on button "Remove" at bounding box center [290, 110] width 26 height 8
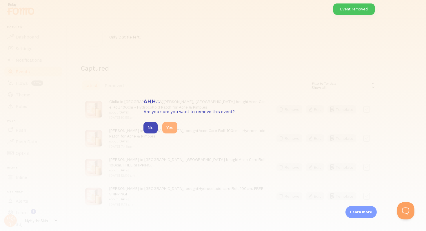
click at [170, 127] on button "Yes" at bounding box center [169, 128] width 15 height 12
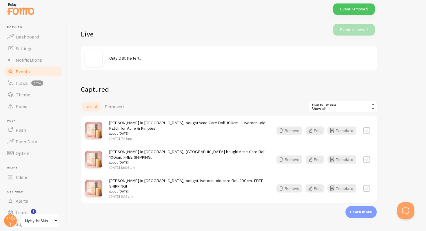
scroll to position [48, 0]
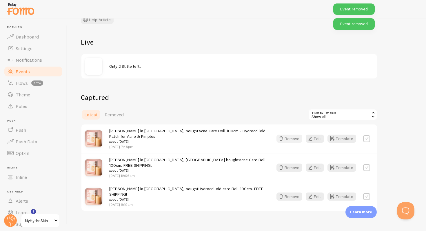
click at [285, 139] on icon "button" at bounding box center [281, 138] width 7 height 7
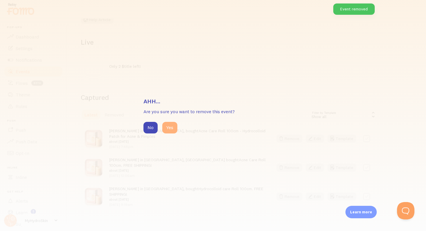
click at [177, 126] on button "Yes" at bounding box center [169, 128] width 15 height 12
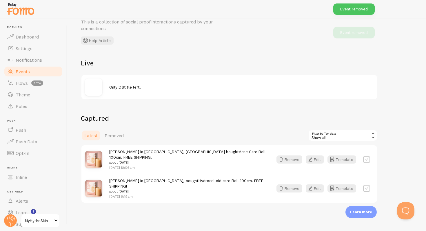
scroll to position [19, 0]
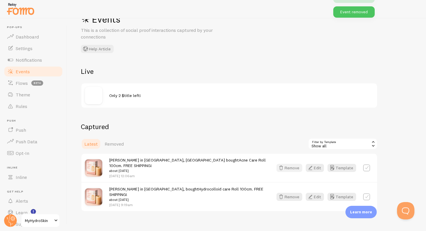
click at [294, 166] on button "Remove" at bounding box center [290, 168] width 26 height 8
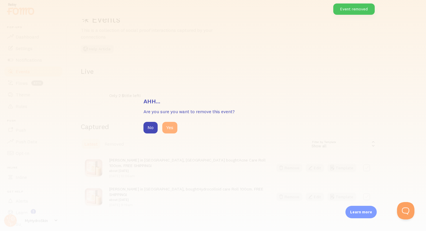
click at [173, 128] on button "Yes" at bounding box center [169, 128] width 15 height 12
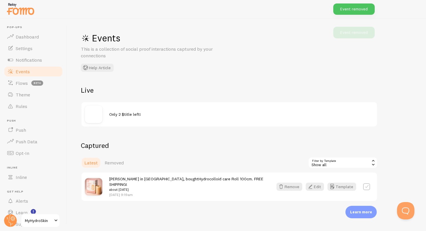
scroll to position [0, 0]
click at [284, 185] on icon "button" at bounding box center [281, 187] width 7 height 7
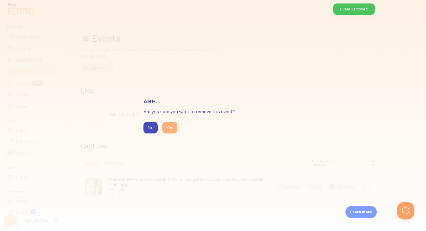
click at [167, 126] on button "Yes" at bounding box center [169, 128] width 15 height 12
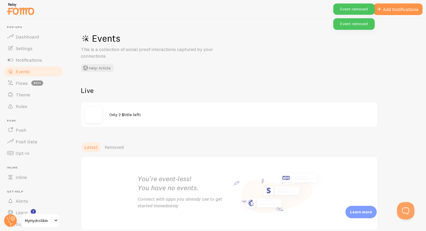
click at [103, 112] on div at bounding box center [97, 114] width 24 height 17
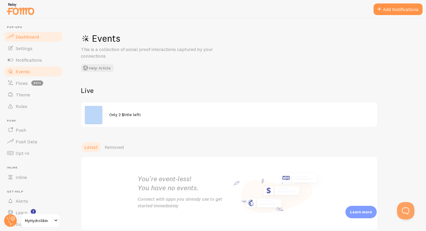
click at [43, 37] on link "Dashboard" at bounding box center [33, 37] width 60 height 12
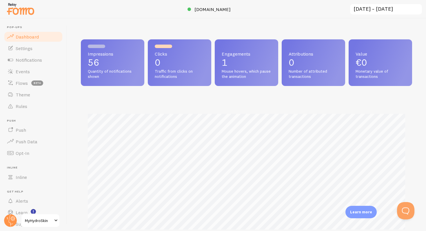
scroll to position [152, 331]
click at [32, 47] on span "Settings" at bounding box center [24, 49] width 17 height 6
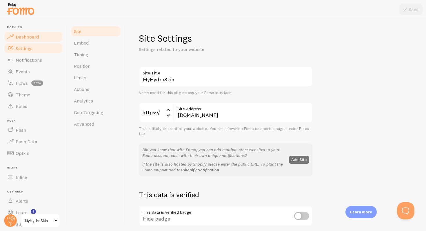
click at [38, 39] on link "Dashboard" at bounding box center [33, 37] width 60 height 12
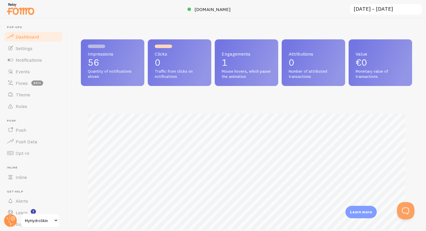
scroll to position [152, 331]
click at [34, 46] on link "Settings" at bounding box center [33, 49] width 60 height 12
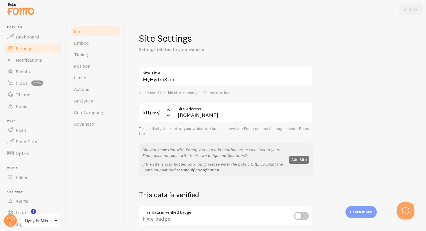
click at [29, 53] on link "Settings" at bounding box center [33, 49] width 60 height 12
click at [28, 56] on link "Notifications" at bounding box center [33, 60] width 60 height 12
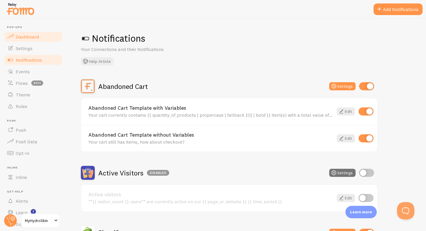
click at [28, 39] on span "Dashboard" at bounding box center [27, 37] width 23 height 6
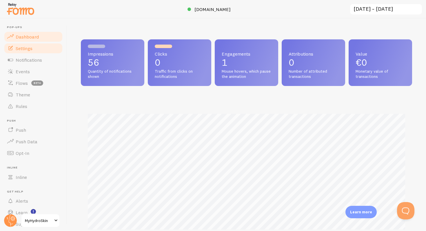
scroll to position [152, 331]
click at [34, 48] on link "Settings" at bounding box center [33, 49] width 60 height 12
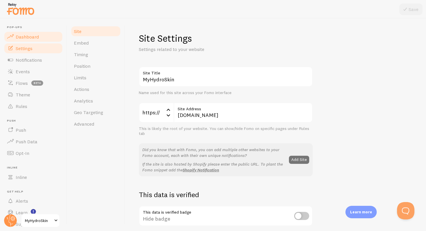
click at [34, 32] on link "Dashboard" at bounding box center [33, 37] width 60 height 12
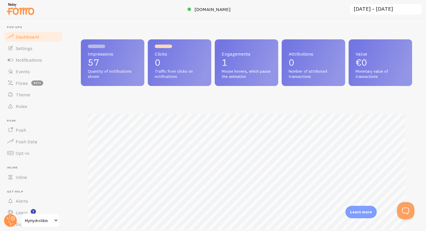
scroll to position [152, 331]
click at [34, 69] on link "Events" at bounding box center [33, 72] width 60 height 12
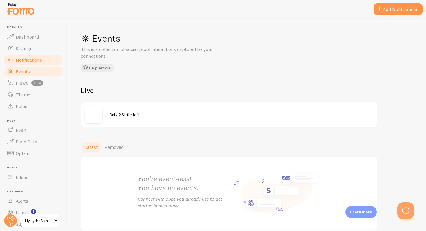
click at [36, 60] on span "Notifications" at bounding box center [29, 60] width 26 height 6
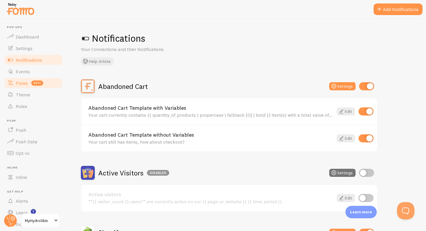
click at [35, 86] on link "Flows beta" at bounding box center [33, 83] width 60 height 12
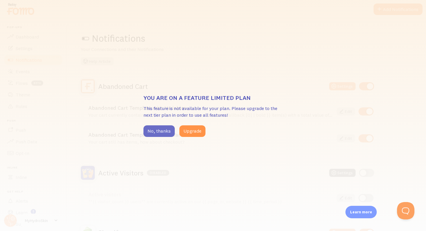
click at [161, 132] on button "No, thanks" at bounding box center [158, 132] width 31 height 12
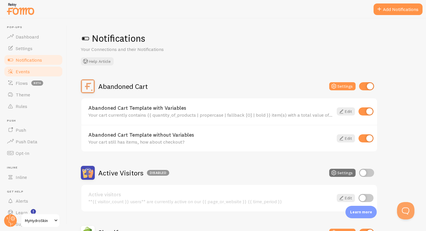
click at [27, 74] on link "Events" at bounding box center [33, 72] width 60 height 12
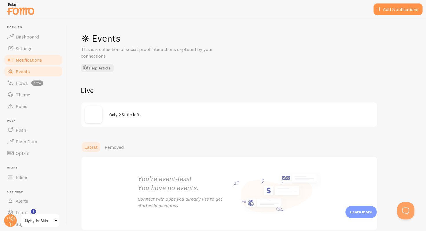
click at [41, 62] on span "Notifications" at bounding box center [29, 60] width 26 height 6
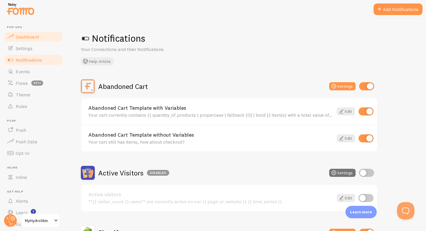
click at [32, 40] on link "Dashboard" at bounding box center [33, 37] width 60 height 12
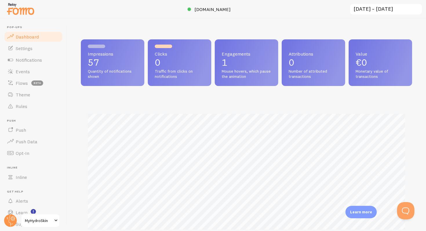
scroll to position [152, 331]
click at [27, 52] on link "Settings" at bounding box center [33, 49] width 60 height 12
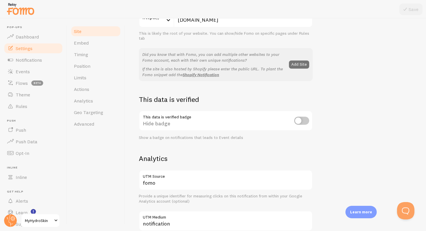
scroll to position [98, 0]
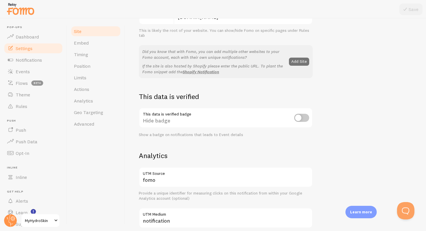
click at [314, 115] on div "MyHydroSkin Site Title Name used for this site across your Fomo interface https…" at bounding box center [275, 164] width 273 height 392
click at [305, 117] on input "checkbox" at bounding box center [301, 118] width 15 height 8
checkbox input "true"
click at [411, 9] on button "Save" at bounding box center [410, 9] width 23 height 12
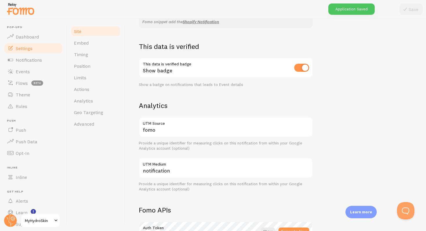
scroll to position [158, 0]
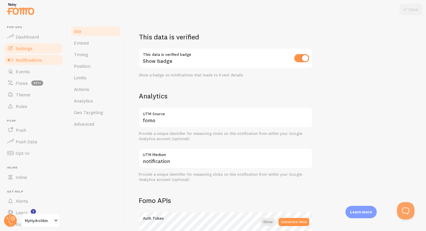
click at [48, 64] on link "Notifications" at bounding box center [33, 60] width 60 height 12
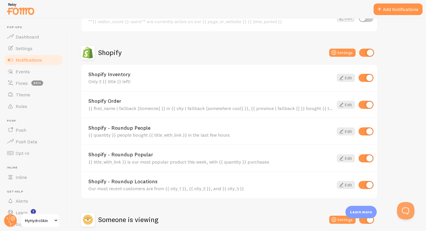
scroll to position [236, 0]
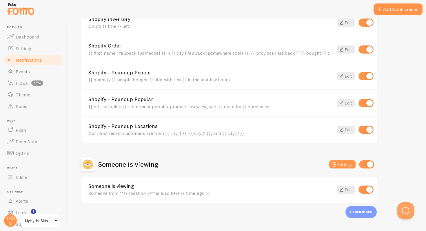
click at [369, 186] on input "checkbox" at bounding box center [366, 190] width 15 height 8
checkbox input "false"
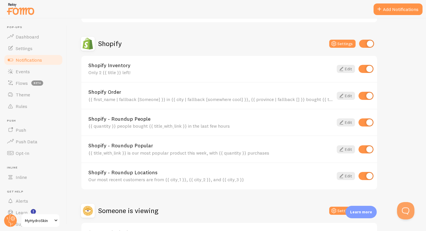
scroll to position [177, 0]
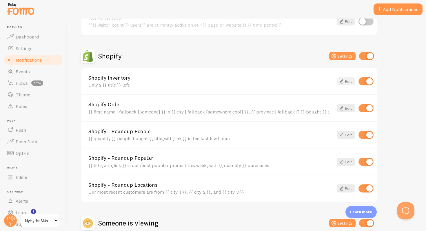
click at [343, 79] on icon at bounding box center [341, 81] width 7 height 7
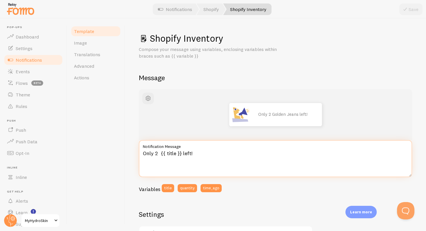
click at [157, 153] on textarea "Only 2 {{ title }} left!" at bounding box center [275, 158] width 273 height 37
type textarea "Only 9 {{ title }} left!"
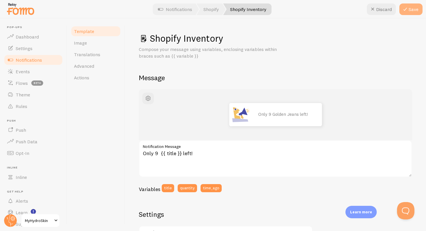
click at [416, 5] on button "Save" at bounding box center [410, 9] width 23 height 12
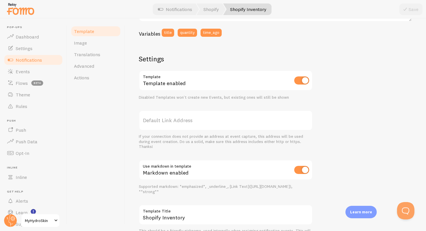
scroll to position [153, 0]
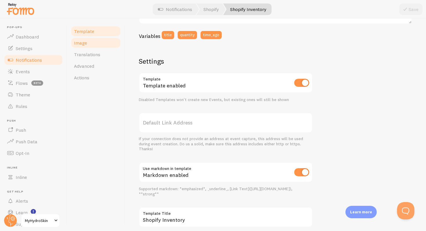
click at [97, 43] on link "Image" at bounding box center [95, 43] width 51 height 12
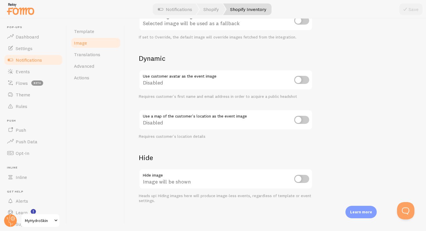
scroll to position [226, 0]
click at [104, 61] on link "Advanced" at bounding box center [95, 66] width 51 height 12
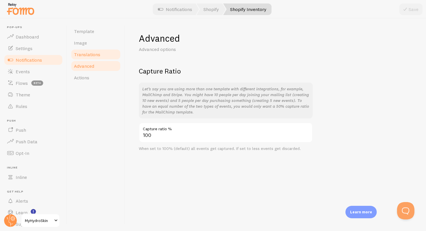
click at [103, 57] on link "Translations" at bounding box center [95, 55] width 51 height 12
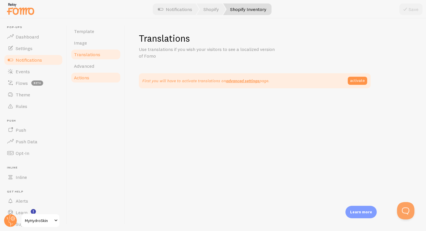
click at [105, 77] on link "Actions" at bounding box center [95, 78] width 51 height 12
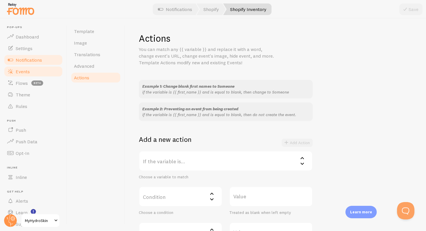
click at [21, 72] on span "Events" at bounding box center [23, 72] width 14 height 6
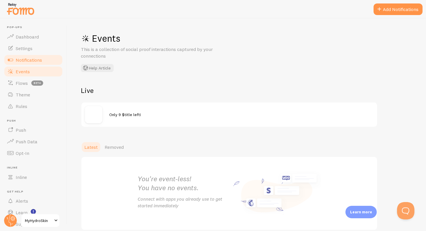
click at [30, 60] on span "Notifications" at bounding box center [29, 60] width 26 height 6
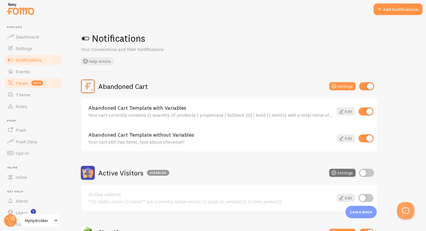
scroll to position [20, 0]
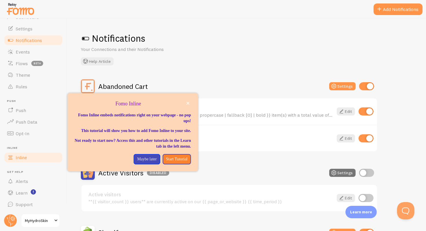
click at [23, 159] on span "Inline" at bounding box center [21, 158] width 11 height 6
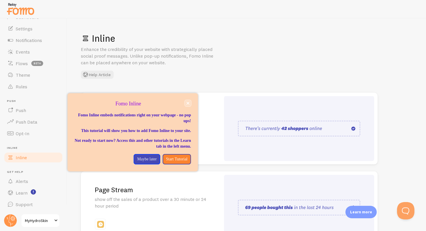
click at [188, 103] on icon "close," at bounding box center [188, 103] width 3 height 3
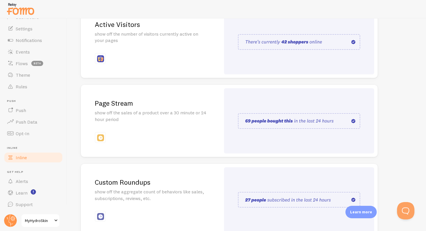
scroll to position [79, 0]
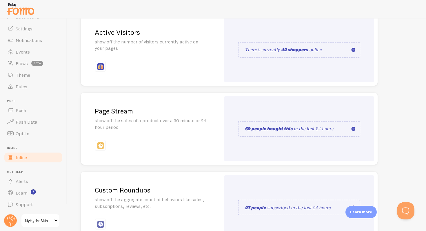
click at [161, 58] on div "Active Visitors show off the number of visitors currently active on your pages" at bounding box center [151, 50] width 140 height 72
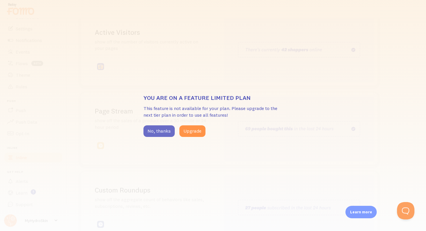
click at [169, 129] on button "No, thanks" at bounding box center [158, 132] width 31 height 12
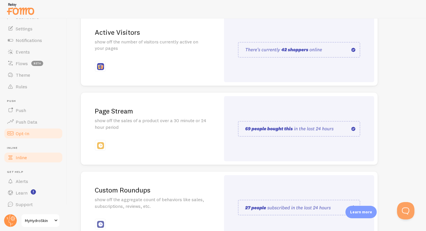
click at [29, 139] on link "Opt-In" at bounding box center [33, 134] width 60 height 12
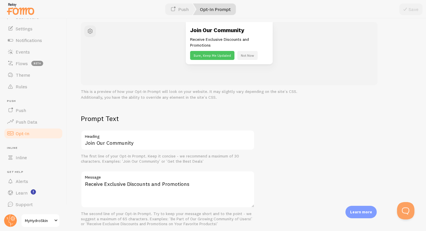
scroll to position [74, 0]
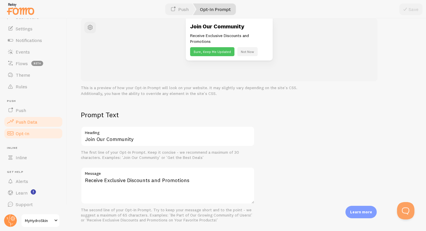
click at [46, 117] on link "Push Data" at bounding box center [33, 122] width 60 height 12
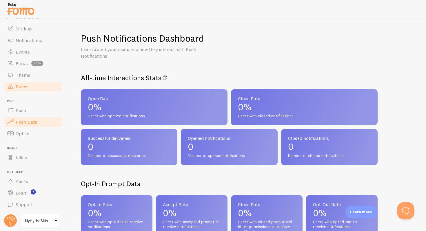
click at [34, 83] on link "Rules" at bounding box center [33, 87] width 60 height 12
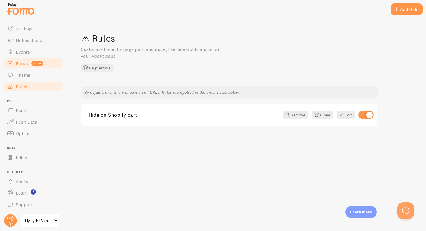
click at [28, 59] on link "Flows beta" at bounding box center [33, 64] width 60 height 12
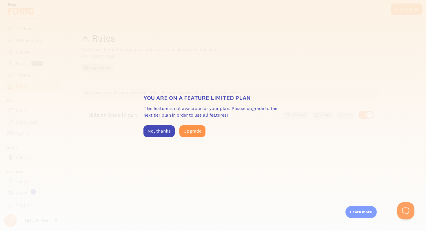
click at [34, 60] on div "You are on a feature limited plan This feature is not available for your plan. …" at bounding box center [213, 115] width 426 height 231
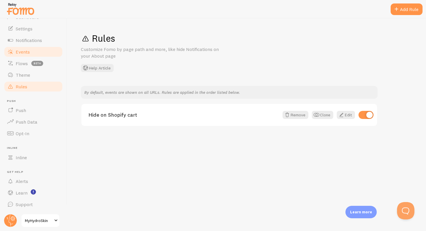
click at [14, 51] on link "Events" at bounding box center [33, 52] width 60 height 12
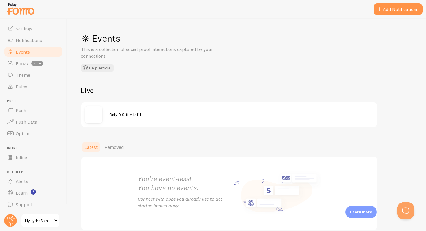
click at [99, 117] on img at bounding box center [93, 114] width 17 height 17
click at [118, 114] on span "Only 9 $title left!" at bounding box center [125, 114] width 32 height 5
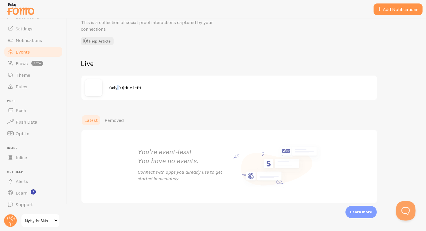
click at [408, 215] on button "Open Beacon popover" at bounding box center [404, 209] width 17 height 17
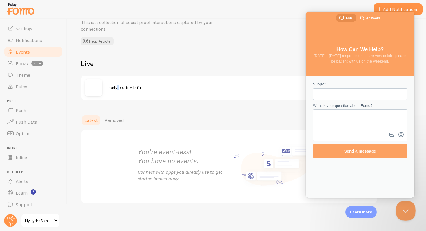
scroll to position [0, 0]
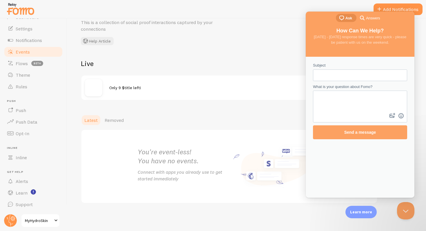
click at [271, 105] on div "Events This is a collection of social proof interactions captured by your conne…" at bounding box center [246, 125] width 359 height 213
click at [30, 66] on link "Flows beta" at bounding box center [33, 64] width 60 height 12
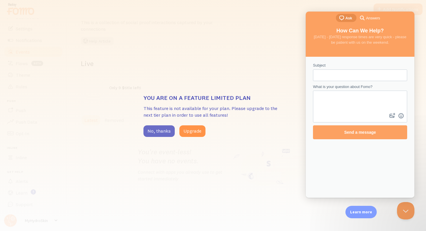
click at [166, 132] on button "No, thanks" at bounding box center [158, 132] width 31 height 12
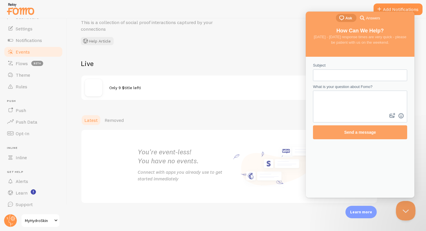
click at [405, 210] on button "Close Beacon popover" at bounding box center [404, 209] width 17 height 17
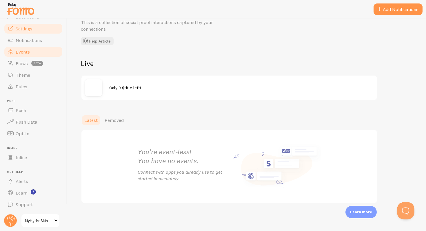
click at [41, 34] on link "Settings" at bounding box center [33, 29] width 60 height 12
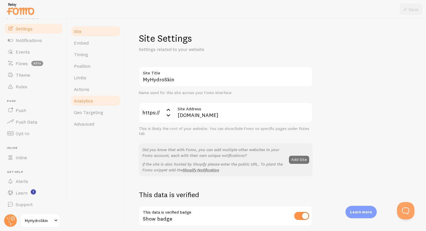
click at [95, 95] on link "Analytics" at bounding box center [95, 101] width 51 height 12
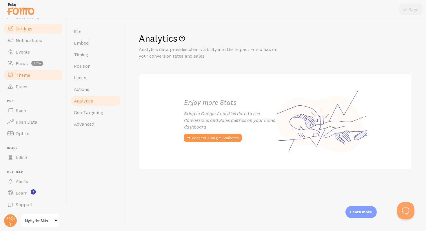
click at [28, 78] on link "Theme" at bounding box center [33, 75] width 60 height 12
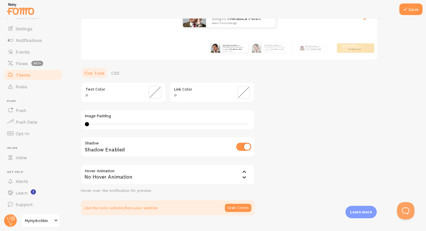
scroll to position [104, 0]
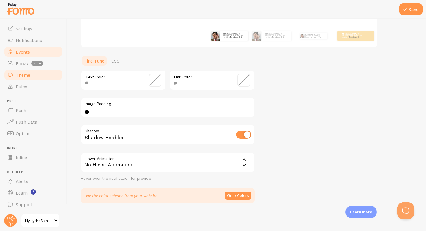
click at [52, 50] on link "Events" at bounding box center [33, 52] width 60 height 12
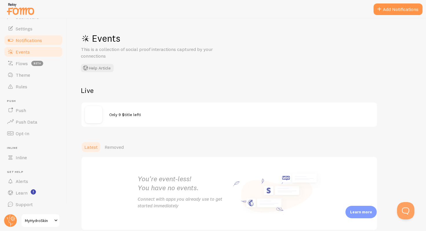
click at [38, 38] on span "Notifications" at bounding box center [29, 40] width 26 height 6
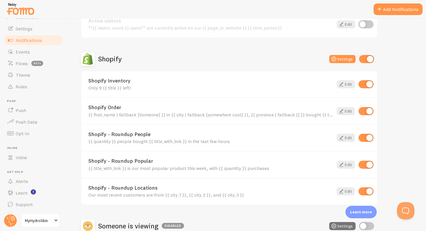
scroll to position [179, 0]
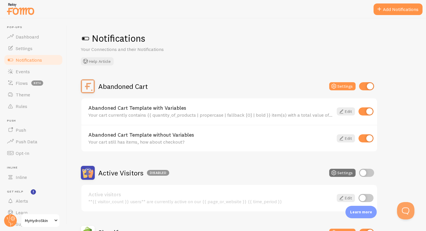
scroll to position [179, 0]
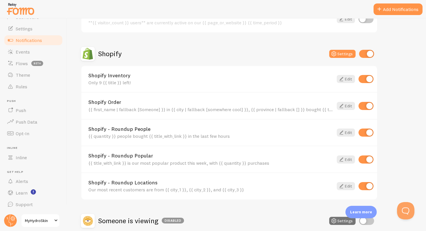
click at [173, 117] on div "Shopify Order {{ first_name | fallback [Someone] }} in {{ city | fallback [some…" at bounding box center [229, 105] width 296 height 27
click at [205, 115] on div "Shopify Order {{ first_name | fallback [Someone] }} in {{ city | fallback [some…" at bounding box center [229, 105] width 296 height 27
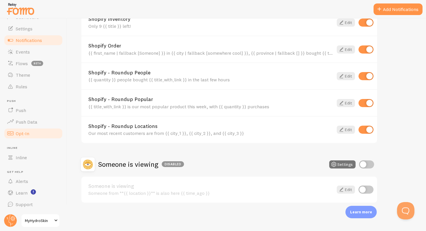
scroll to position [0, 0]
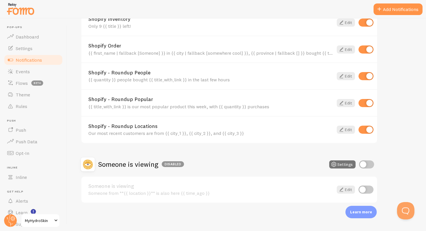
click at [29, 12] on img at bounding box center [20, 8] width 29 height 15
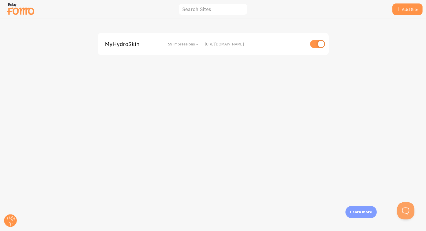
click at [318, 46] on input "checkbox" at bounding box center [317, 44] width 15 height 8
checkbox input "false"
click at [233, 76] on div "MyHydroSkin disabled https://myhydroskin.com" at bounding box center [213, 125] width 426 height 213
